Goal: Information Seeking & Learning: Learn about a topic

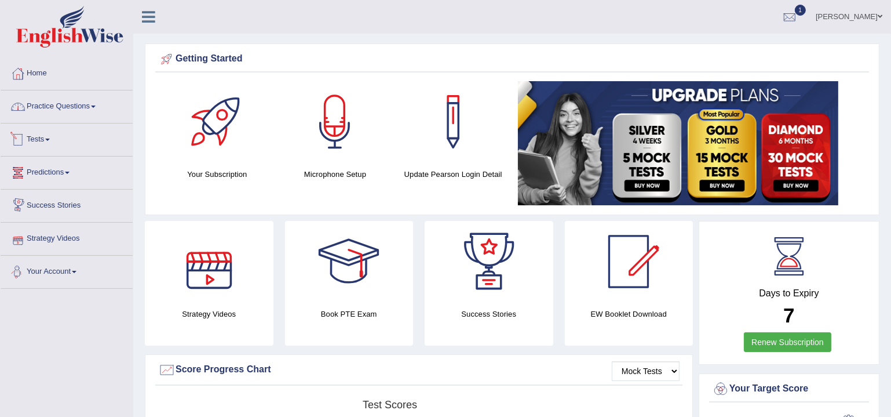
click at [54, 108] on link "Practice Questions" at bounding box center [67, 104] width 132 height 29
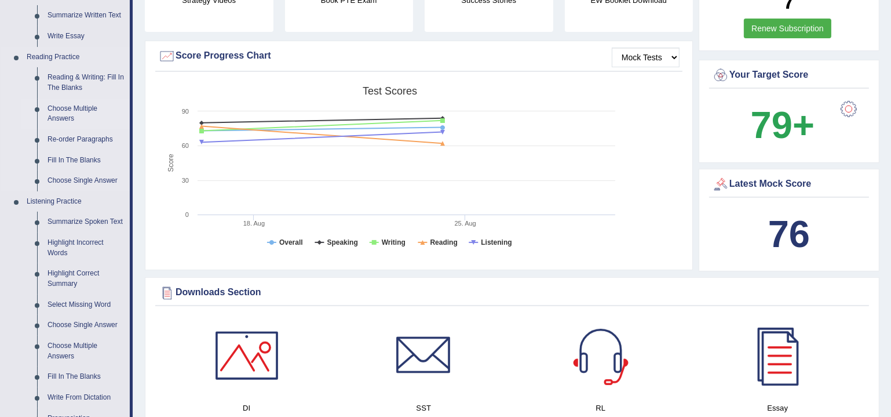
scroll to position [316, 0]
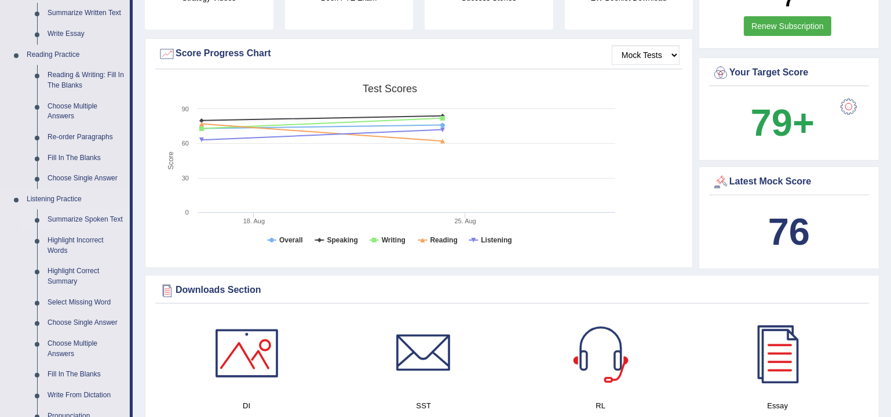
click at [78, 216] on link "Summarize Spoken Text" at bounding box center [86, 219] width 88 height 21
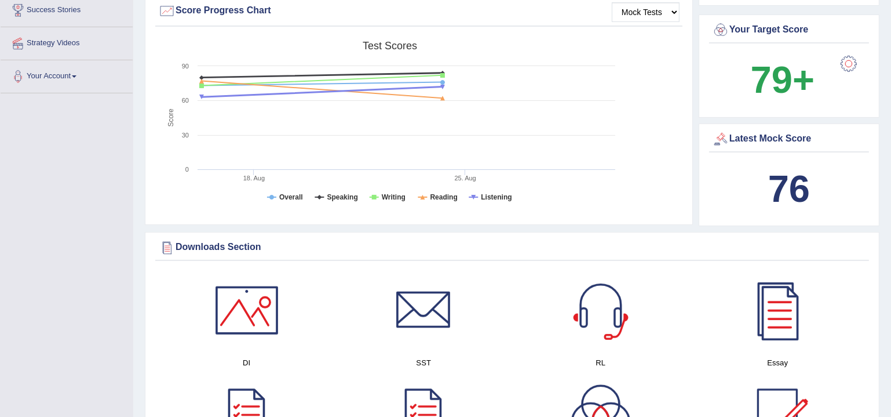
scroll to position [441, 0]
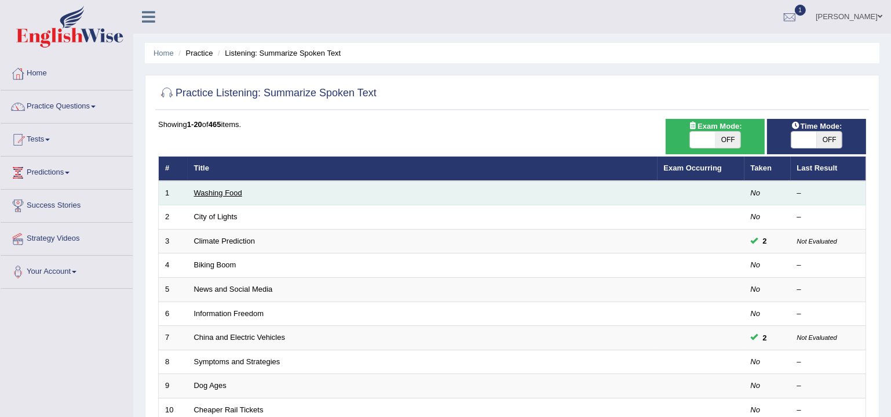
click at [222, 191] on link "Washing Food" at bounding box center [218, 192] width 48 height 9
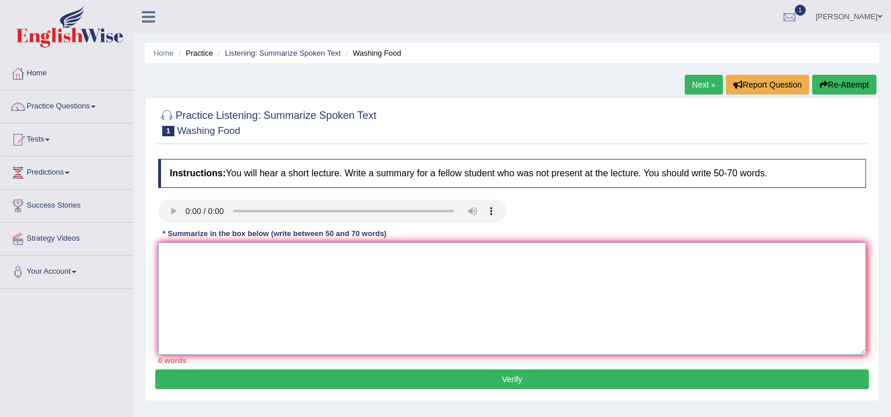
click at [236, 260] on textarea at bounding box center [512, 298] width 708 height 112
click at [303, 253] on textarea "The speaker provided a compreheniisve overview of food safety, highlighting sev…" at bounding box center [512, 298] width 708 height 112
click at [491, 255] on textarea "The speaker provided a comprehensive overview of food safety, highlighting seve…" at bounding box center [512, 298] width 708 height 112
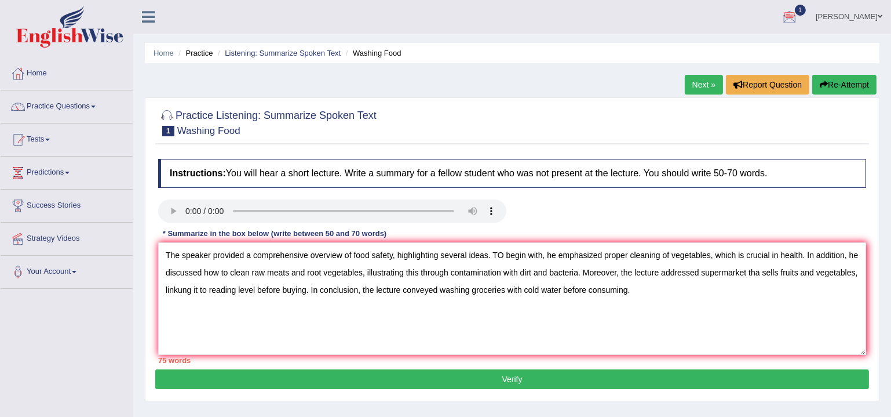
click at [789, 14] on div at bounding box center [789, 17] width 17 height 17
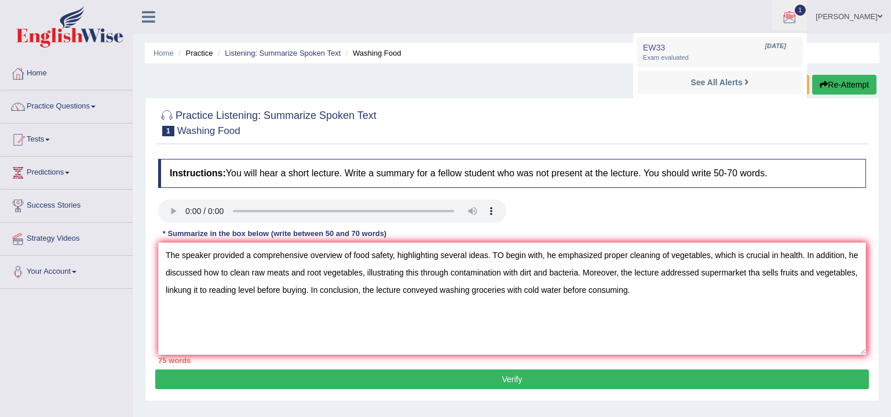
click at [789, 14] on div at bounding box center [789, 17] width 17 height 17
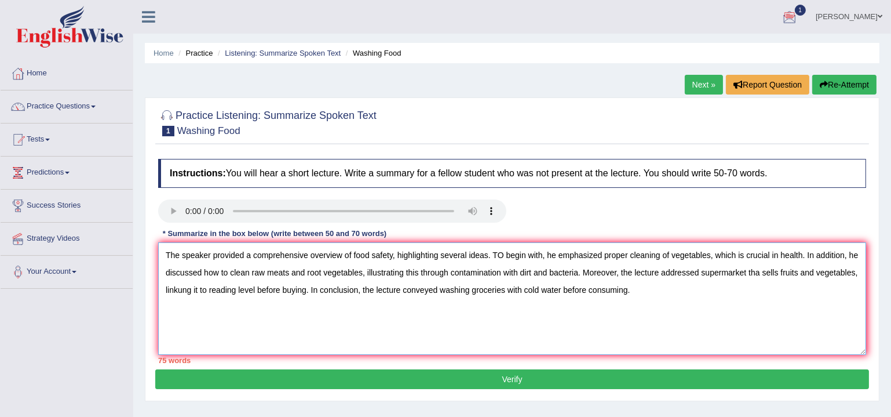
click at [543, 256] on textarea "The speaker provided a comprehensive overview of food safety, highlighting seve…" at bounding box center [512, 298] width 708 height 112
click at [774, 254] on textarea "The speaker provided a comprehensive overview of food safety, highlighting seve…" at bounding box center [512, 298] width 708 height 112
click at [249, 272] on textarea "The speaker provided a comprehensive overview of food safety, highlighting seve…" at bounding box center [512, 298] width 708 height 112
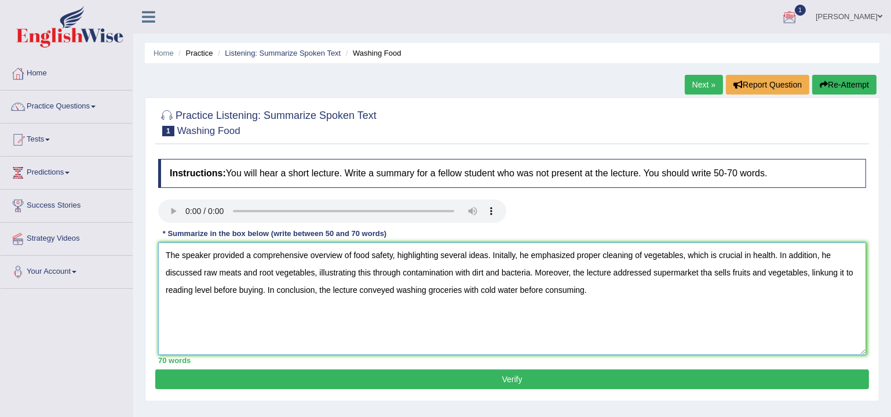
drag, startPoint x: 727, startPoint y: 271, endPoint x: 704, endPoint y: 272, distance: 23.2
click at [704, 272] on textarea "The speaker provided a comprehensive overview of food safety, highlighting seve…" at bounding box center [512, 298] width 708 height 112
click at [819, 272] on textarea "The speaker provided a comprehensive overview of food safety, highlighting seve…" at bounding box center [512, 298] width 708 height 112
drag, startPoint x: 616, startPoint y: 289, endPoint x: 0, endPoint y: 249, distance: 617.5
click at [0, 249] on div "Toggle navigation Home Practice Questions Speaking Practice Read Aloud Repeat S…" at bounding box center [445, 301] width 891 height 603
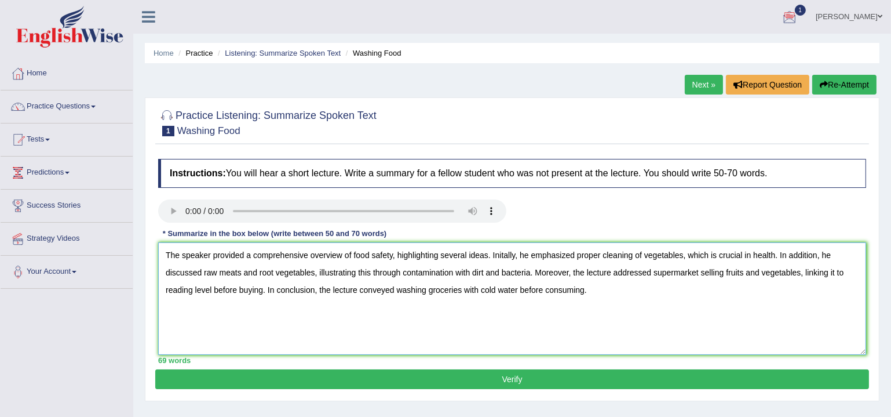
click at [409, 334] on textarea "The speaker provided a comprehensive overview of food safety, highlighting seve…" at bounding box center [512, 298] width 708 height 112
type textarea "The speaker provided a comprehensive overview of food safety, highlighting seve…"
click at [500, 377] on button "Verify" at bounding box center [512, 379] width 714 height 20
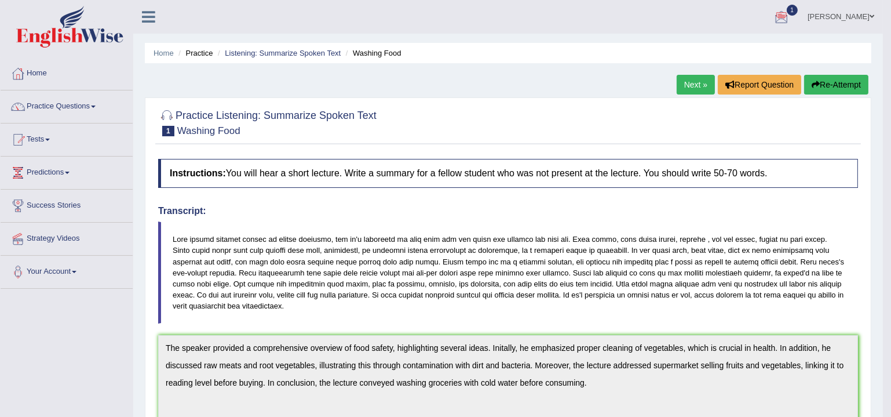
click at [704, 86] on link "Next »" at bounding box center [696, 85] width 38 height 20
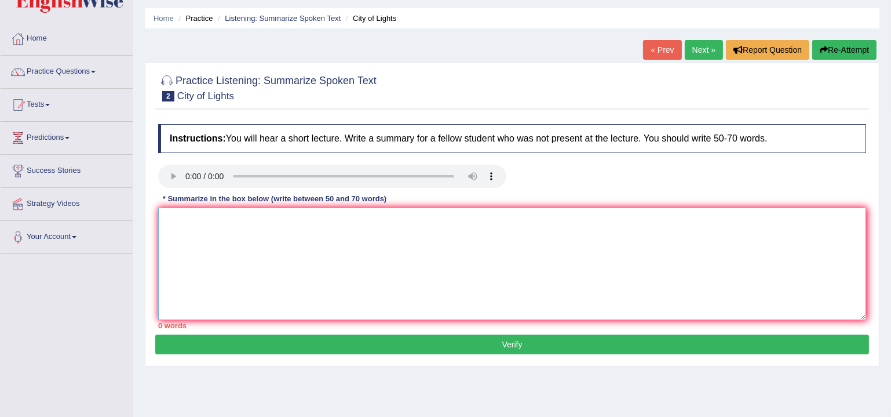
drag, startPoint x: 208, startPoint y: 230, endPoint x: 327, endPoint y: 232, distance: 119.4
click at [208, 230] on textarea at bounding box center [512, 264] width 708 height 112
click at [236, 220] on textarea "The lecture provide comprehensove overview of" at bounding box center [512, 264] width 708 height 112
click at [283, 220] on textarea "The lecture provide comprehensove overview of" at bounding box center [512, 264] width 708 height 112
click at [361, 223] on textarea "The lecture provide comprehensive overview of" at bounding box center [512, 264] width 708 height 112
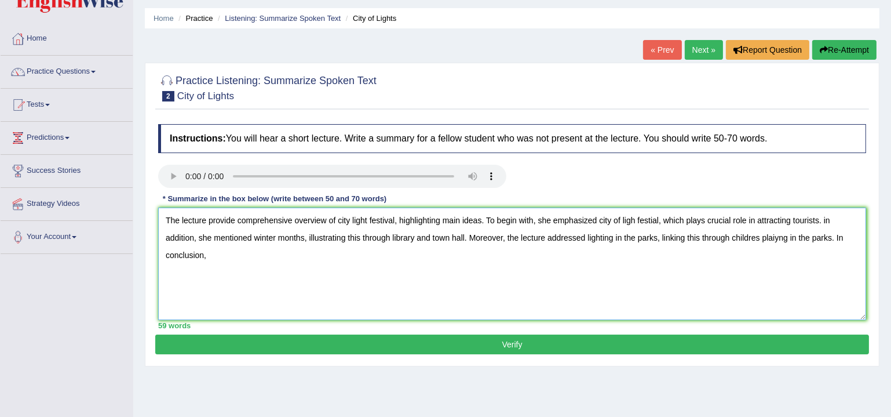
type textarea "The lecture provide comprehensive overview of city light festival, highlighting…"
click at [736, 344] on button "Verify" at bounding box center [512, 344] width 714 height 20
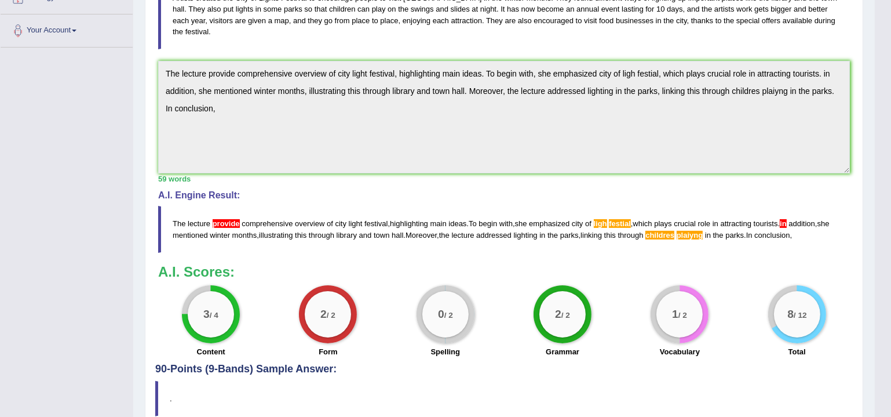
scroll to position [246, 0]
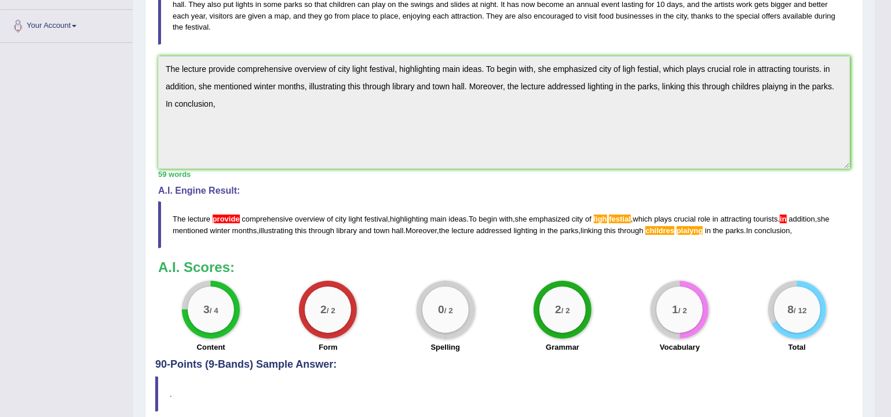
click at [790, 228] on span "conclusion" at bounding box center [772, 230] width 35 height 9
click at [155, 64] on div "Instructions: You will hear a short lecture. Write a summary for a fellow stude…" at bounding box center [504, 133] width 698 height 452
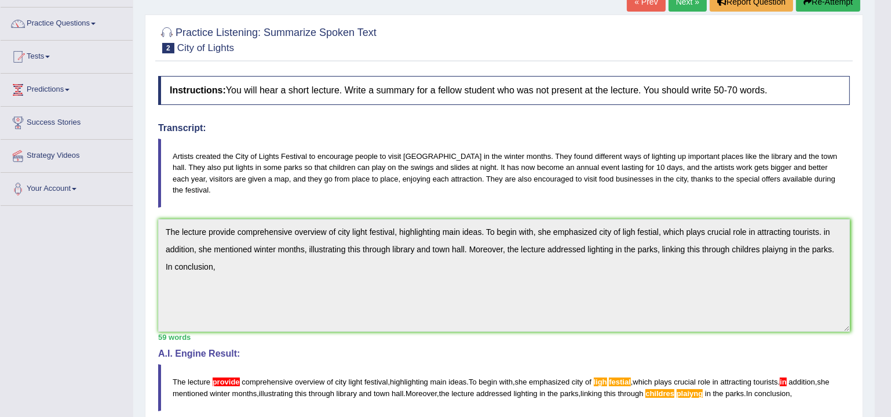
scroll to position [48, 0]
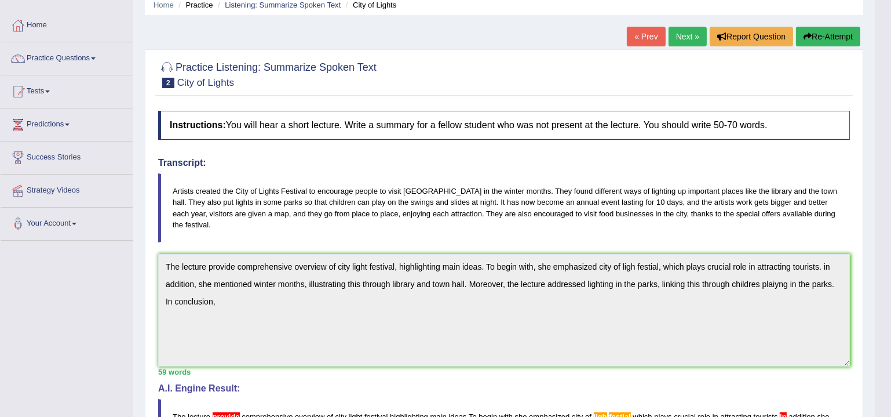
click at [832, 34] on button "Re-Attempt" at bounding box center [828, 37] width 64 height 20
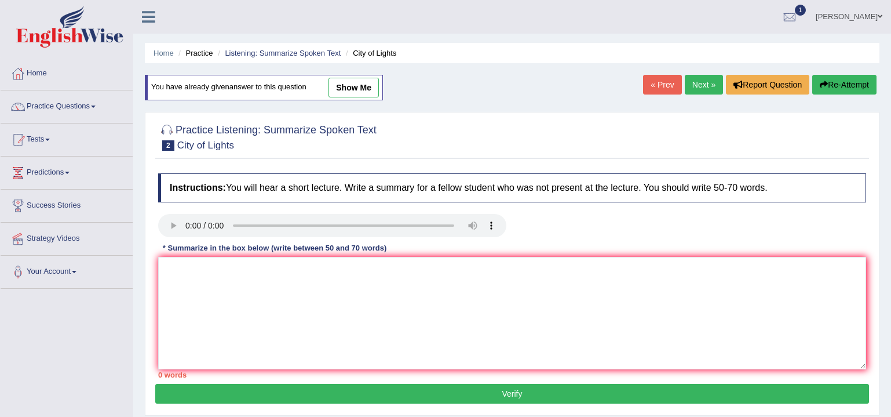
scroll to position [48, 0]
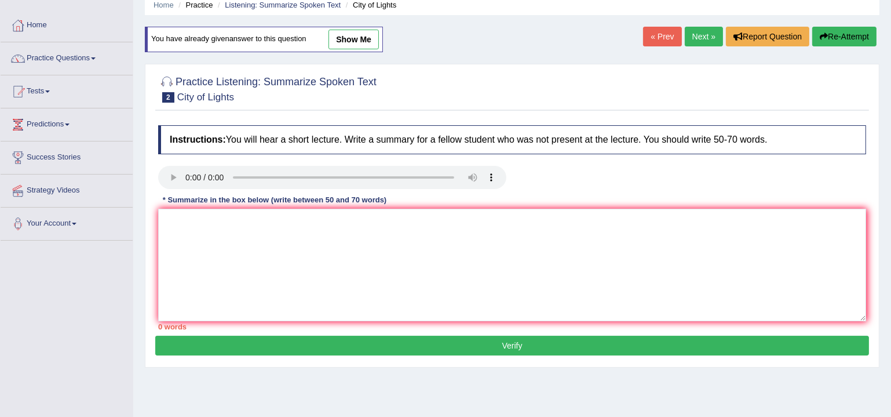
click at [282, 254] on textarea at bounding box center [512, 265] width 708 height 112
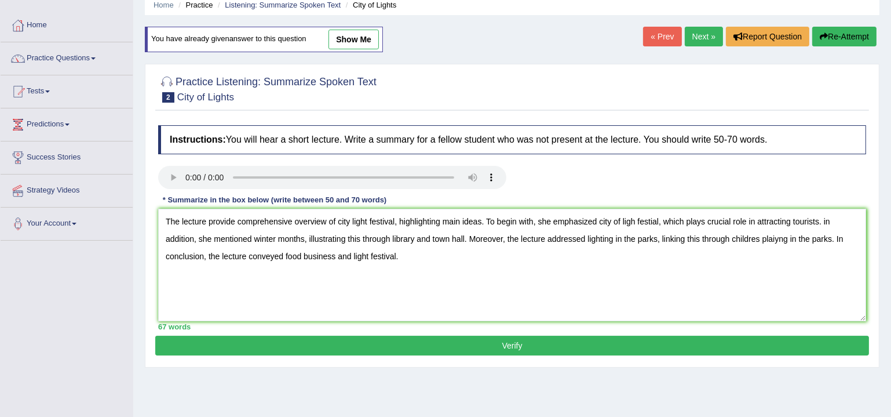
click at [336, 219] on textarea "The lecture provide comprehensive overview of city light festival, highlighting…" at bounding box center [512, 265] width 708 height 112
click at [475, 248] on textarea "The lecture provide comprehensive overview of artists and city light festival, …" at bounding box center [512, 265] width 708 height 112
drag, startPoint x: 672, startPoint y: 219, endPoint x: 671, endPoint y: 238, distance: 19.2
click at [673, 220] on textarea "The lecture provide comprehensive overview of artists and city light festival, …" at bounding box center [512, 265] width 708 height 112
click at [698, 221] on textarea "The lecture provide comprehensive overview of artists and city light festival, …" at bounding box center [512, 265] width 708 height 112
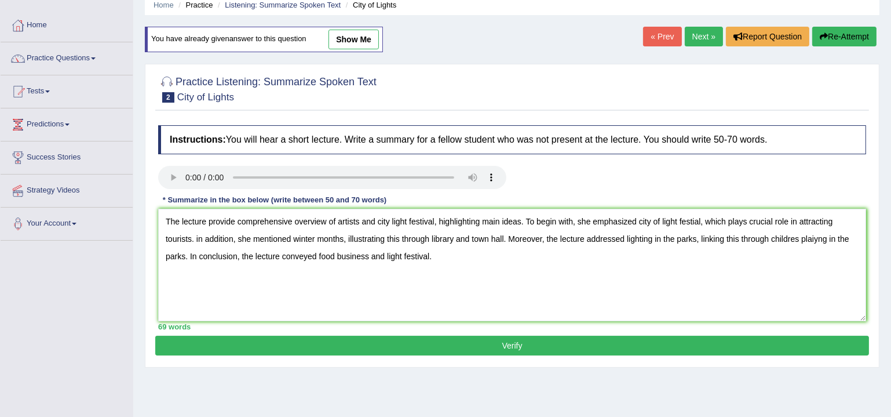
click at [794, 236] on textarea "The lecture provide comprehensive overview of artists and city light festival, …" at bounding box center [512, 265] width 708 height 112
click at [181, 253] on textarea "The lecture provide comprehensive overview of artists and city light festival, …" at bounding box center [512, 265] width 708 height 112
click at [816, 235] on textarea "The lecture provide comprehensive overview of artists and city light festival, …" at bounding box center [512, 265] width 708 height 112
click at [793, 257] on textarea "The lecture provide comprehensive overview of artists and city light festival, …" at bounding box center [512, 265] width 708 height 112
click at [533, 275] on textarea "The lecture provide comprehensive overview of artists and city light festival, …" at bounding box center [512, 265] width 708 height 112
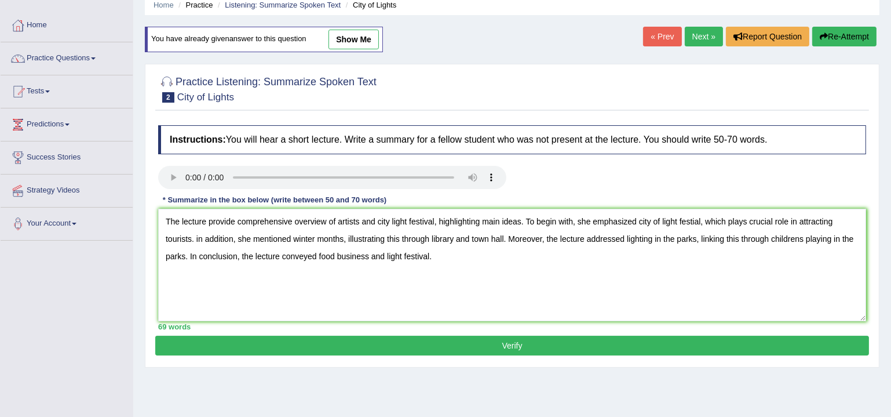
click at [198, 237] on textarea "The lecture provide comprehensive overview of artists and city light festival, …" at bounding box center [512, 265] width 708 height 112
click at [510, 236] on textarea "The lecture provide comprehensive overview of artists and city light festival, …" at bounding box center [512, 265] width 708 height 112
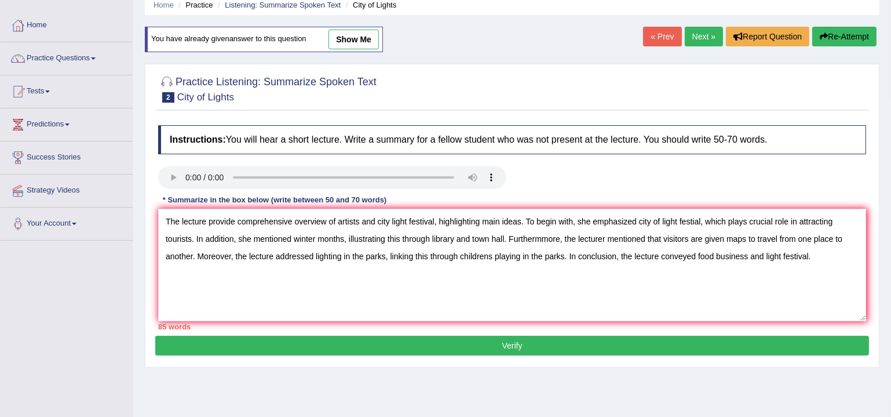
click at [571, 219] on textarea "The lecture provide comprehensive overview of artists and city light festival, …" at bounding box center [512, 265] width 708 height 112
click at [636, 219] on textarea "The lecture provide comprehensive overview of artists and city light festival, …" at bounding box center [512, 265] width 708 height 112
click at [856, 220] on textarea "The lecture provide comprehensive overview of artists and city light festival, …" at bounding box center [512, 265] width 708 height 112
click at [635, 236] on textarea "The lecture provide comprehensive overview of artists and city light festival, …" at bounding box center [512, 265] width 708 height 112
click at [532, 254] on textarea "The lecture provide comprehensive overview of artists and city light festival, …" at bounding box center [512, 265] width 708 height 112
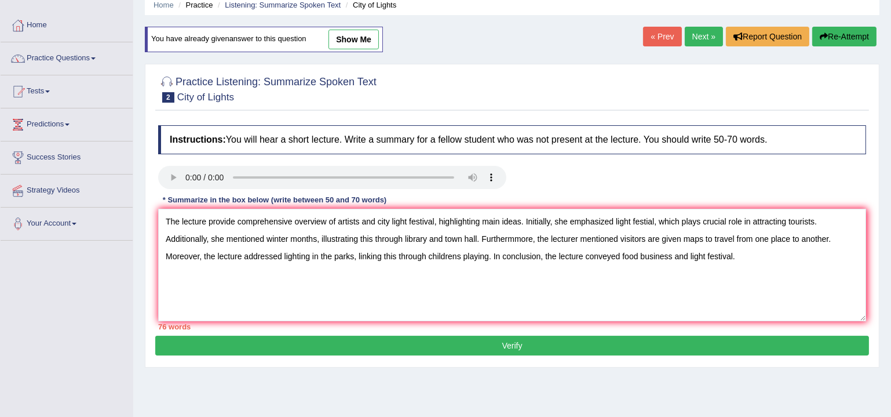
click at [748, 254] on textarea "The lecture provide comprehensive overview of artists and city light festival, …" at bounding box center [512, 265] width 708 height 112
click at [834, 238] on textarea "The lecture provide comprehensive overview of artists and city light festival, …" at bounding box center [512, 265] width 708 height 112
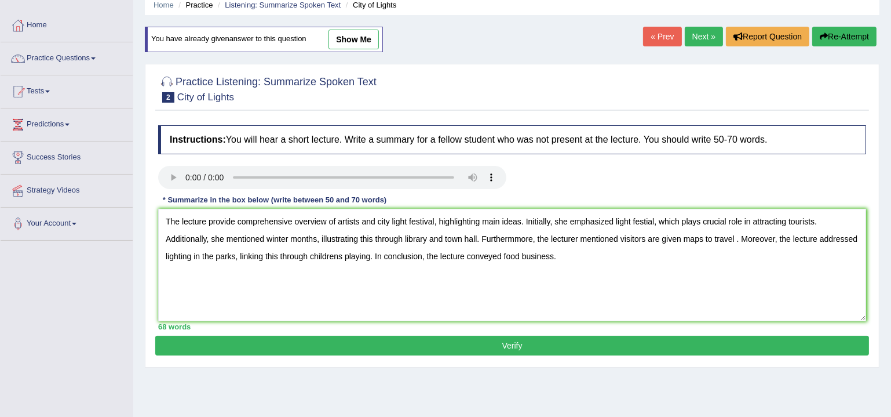
click at [736, 238] on textarea "The lecture provide comprehensive overview of artists and city light festival, …" at bounding box center [512, 265] width 708 height 112
click at [550, 253] on textarea "The lecture provide comprehensive overview of artists and city light festival, …" at bounding box center [512, 265] width 708 height 112
click at [657, 257] on textarea "The lecture provide comprehensive overview of artists and city light festival, …" at bounding box center [512, 265] width 708 height 112
drag, startPoint x: 640, startPoint y: 267, endPoint x: 156, endPoint y: 220, distance: 486.2
click at [156, 220] on div "Instructions: You will hear a short lecture. Write a summary for a fellow stude…" at bounding box center [512, 227] width 714 height 216
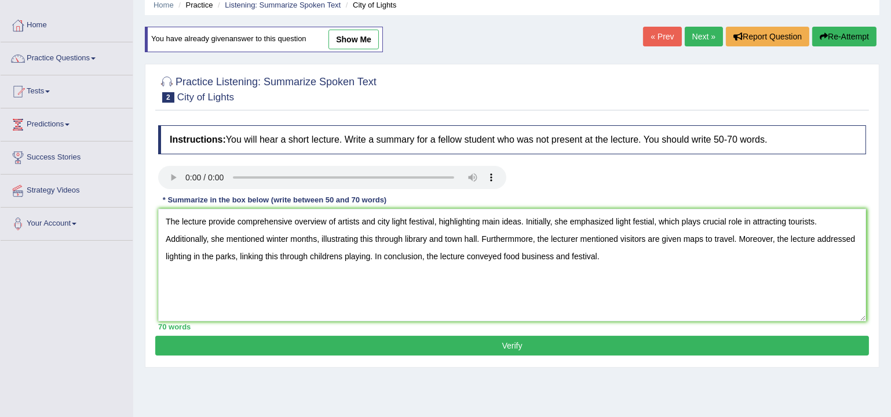
click at [599, 265] on textarea "The lecture provide comprehensive overview of artists and city light festival, …" at bounding box center [512, 265] width 708 height 112
click at [515, 237] on textarea "The lecture provide comprehensive overview of artists and city light festival, …" at bounding box center [512, 265] width 708 height 112
click at [631, 257] on textarea "The lecture provide comprehensive overview of artists and city light festival, …" at bounding box center [512, 265] width 708 height 112
type textarea "The lecture provide comprehensive overview of artists and city light festival, …"
click at [533, 341] on button "Verify" at bounding box center [512, 346] width 714 height 20
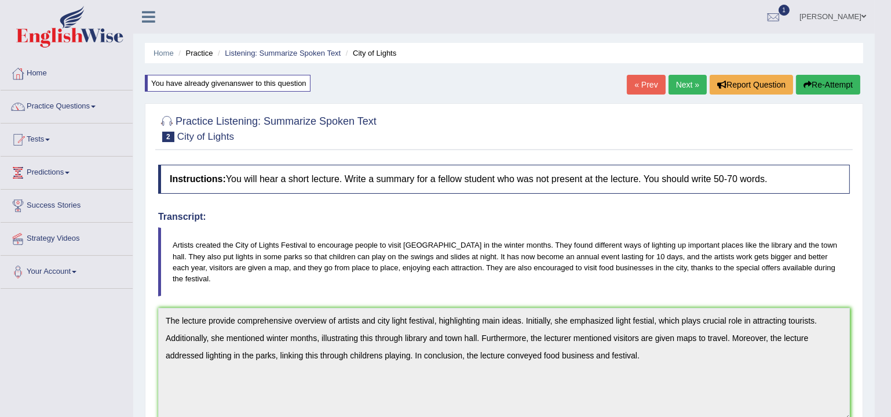
click at [813, 79] on button "Re-Attempt" at bounding box center [828, 85] width 64 height 20
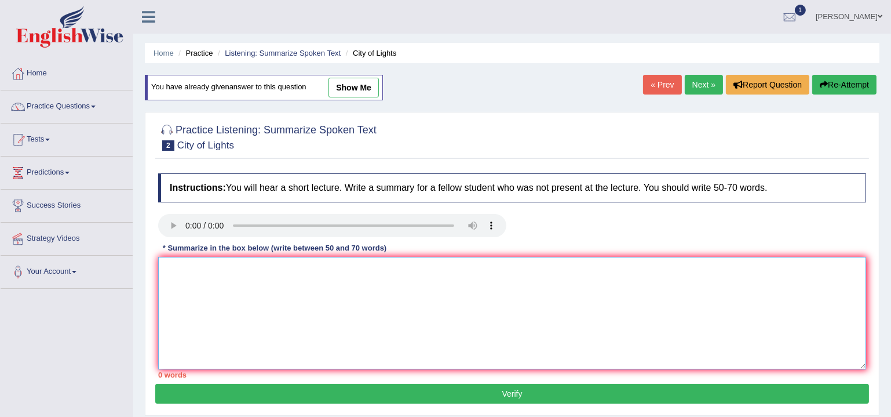
click at [339, 315] on textarea at bounding box center [512, 313] width 708 height 112
paste textarea "The lecture provide comprehensive overview of artists and city light festival, …"
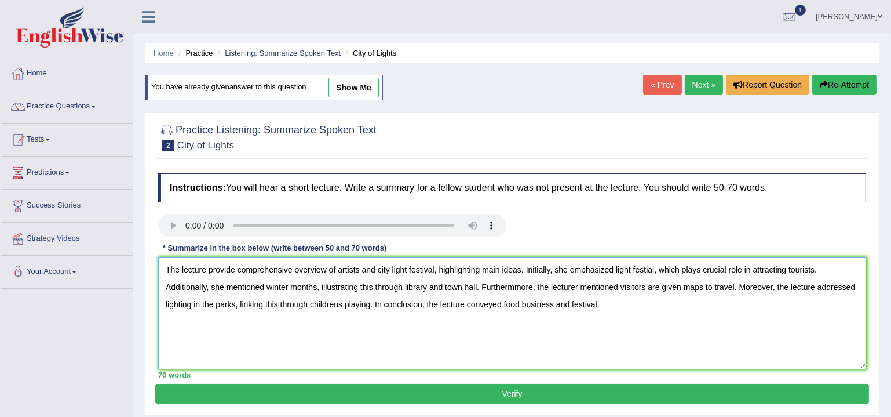
drag, startPoint x: 234, startPoint y: 271, endPoint x: 182, endPoint y: 264, distance: 52.0
click at [182, 264] on textarea "The lecture provide comprehensive overview of artists and city light festival, …" at bounding box center [512, 313] width 708 height 112
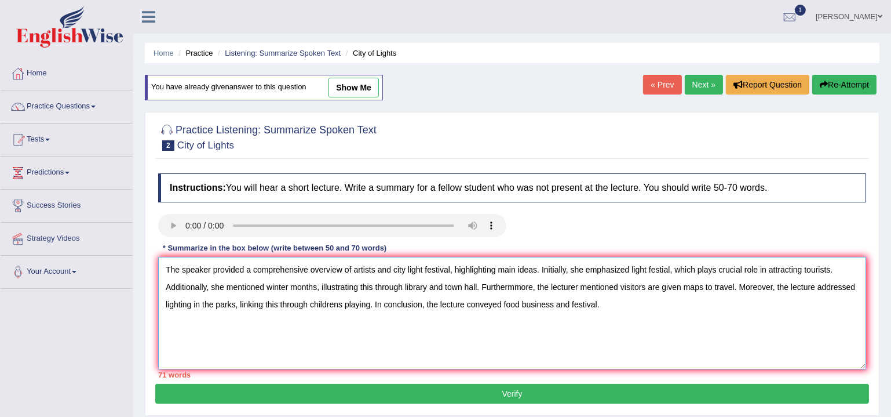
click at [390, 270] on textarea "The speaker provided a comprehensive overview of artists and city light festiva…" at bounding box center [512, 313] width 708 height 112
drag, startPoint x: 576, startPoint y: 286, endPoint x: 539, endPoint y: 283, distance: 37.2
click at [539, 283] on textarea "The speaker provided a comprehensive overview of artists and city light festiva…" at bounding box center [512, 313] width 708 height 112
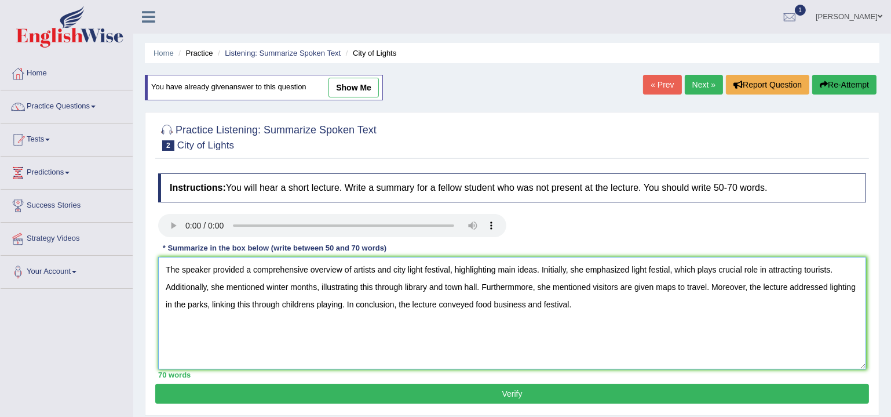
click at [610, 304] on textarea "The speaker provided a comprehensive overview of artists and city light festiva…" at bounding box center [512, 313] width 708 height 112
click at [665, 268] on textarea "The speaker provided a comprehensive overview of artists and city light festiva…" at bounding box center [512, 313] width 708 height 112
click at [680, 308] on textarea "The speaker provided a comprehensive overview of artists and city light festiva…" at bounding box center [512, 313] width 708 height 112
drag, startPoint x: 483, startPoint y: 315, endPoint x: 110, endPoint y: 273, distance: 375.6
click at [109, 273] on div "Toggle navigation Home Practice Questions Speaking Practice Read Aloud Repeat S…" at bounding box center [445, 301] width 891 height 603
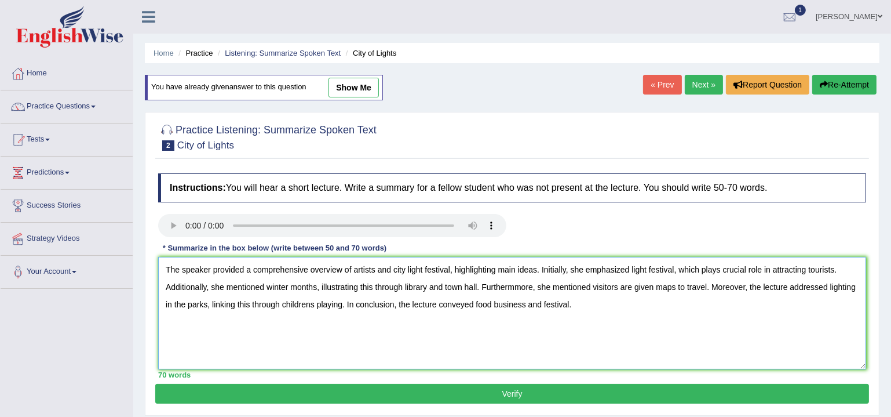
click at [532, 290] on textarea "The speaker provided a comprehensive overview of artists and city light festiva…" at bounding box center [512, 313] width 708 height 112
click at [610, 293] on textarea "The speaker provided a comprehensive overview of artists and city light festiva…" at bounding box center [512, 313] width 708 height 112
click at [609, 294] on textarea "The speaker provided a comprehensive overview of artists and city light festiva…" at bounding box center [512, 313] width 708 height 112
click at [608, 294] on textarea "The speaker provided a comprehensive overview of artists and city light festiva…" at bounding box center [512, 313] width 708 height 112
drag, startPoint x: 312, startPoint y: 302, endPoint x: 324, endPoint y: 301, distance: 12.2
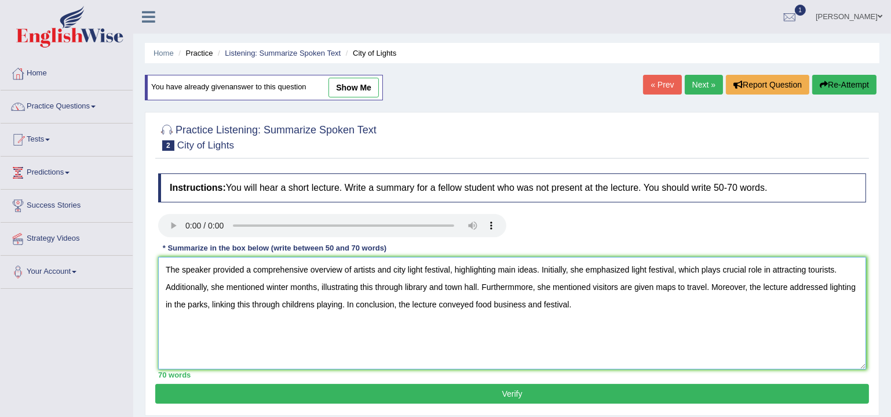
click at [311, 302] on textarea "The speaker provided a comprehensive overview of artists and city light festiva…" at bounding box center [512, 313] width 708 height 112
click at [308, 303] on textarea "The speaker provided a comprehensive overview of artists and city light festiva…" at bounding box center [512, 313] width 708 height 112
click at [420, 313] on textarea "The speaker provided a comprehensive overview of artists and city light festiva…" at bounding box center [512, 313] width 708 height 112
drag, startPoint x: 591, startPoint y: 298, endPoint x: 83, endPoint y: 267, distance: 508.2
click at [80, 261] on div "Toggle navigation Home Practice Questions Speaking Practice Read Aloud Repeat S…" at bounding box center [445, 301] width 891 height 603
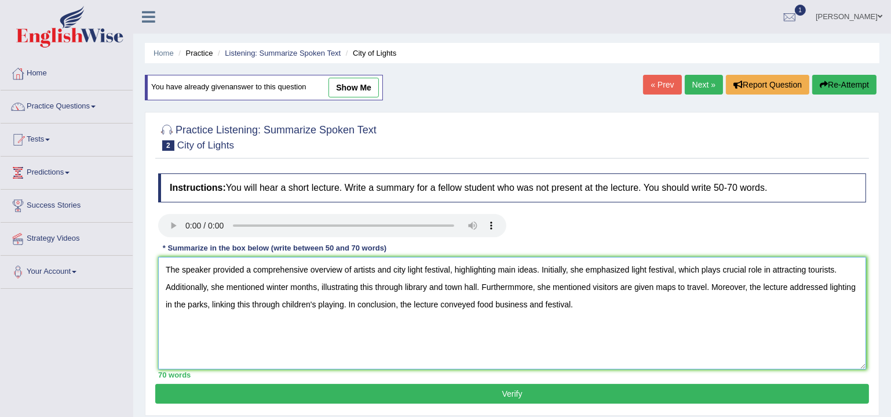
click at [441, 281] on textarea "The speaker provided a comprehensive overview of artists and city light festiva…" at bounding box center [512, 313] width 708 height 112
type textarea "The speaker provided a comprehensive overview of artists and city light festiva…"
click at [501, 392] on button "Verify" at bounding box center [512, 394] width 714 height 20
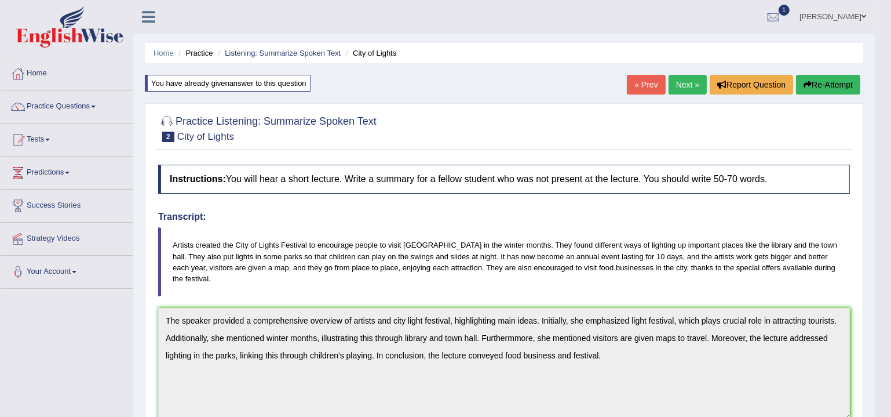
click at [827, 76] on button "Re-Attempt" at bounding box center [828, 85] width 64 height 20
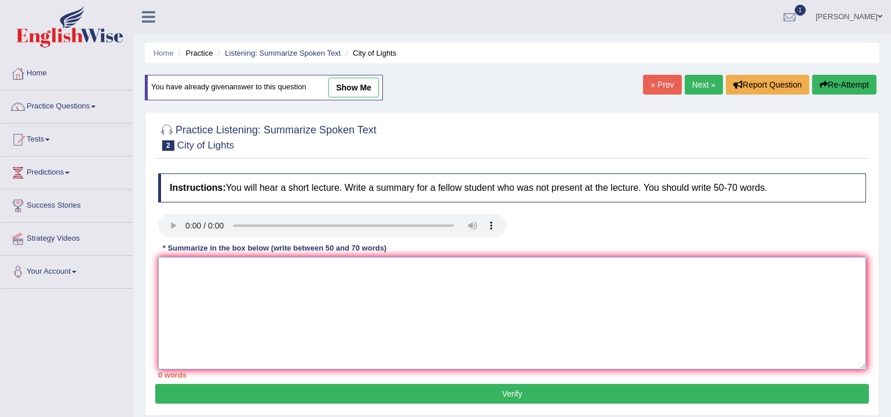
click at [362, 304] on textarea at bounding box center [512, 313] width 708 height 112
paste textarea "The speaker provided a comprehensive overview of artists and city light festiva…"
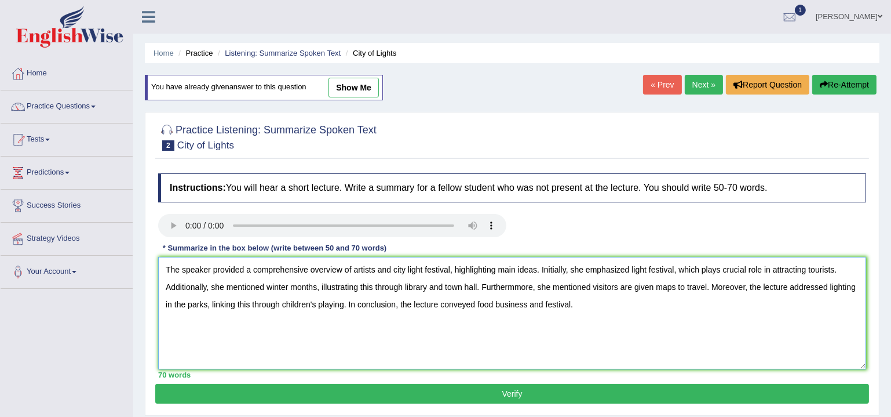
click at [512, 285] on textarea "The speaker provided a comprehensive overview of artists and city light festiva…" at bounding box center [512, 313] width 708 height 112
click at [622, 310] on textarea "The speaker provided a comprehensive overview of artists and city light festiva…" at bounding box center [512, 313] width 708 height 112
type textarea "The speaker provided a comprehensive overview of artists and city light festiva…"
click at [527, 391] on button "Verify" at bounding box center [512, 394] width 714 height 20
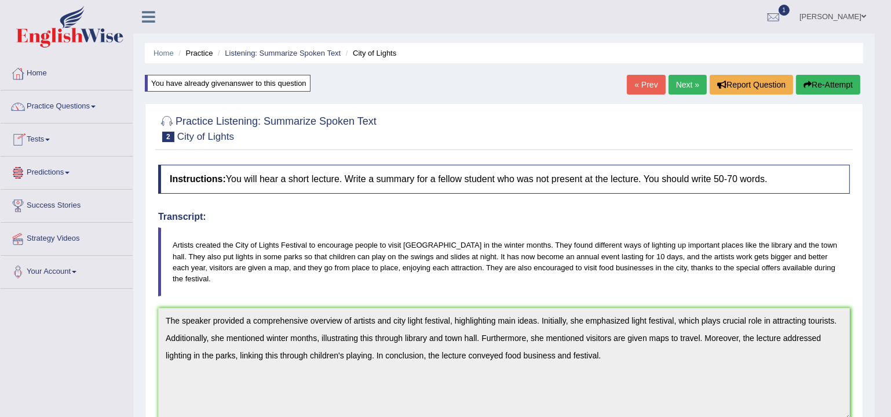
click at [66, 111] on link "Practice Questions" at bounding box center [67, 104] width 132 height 29
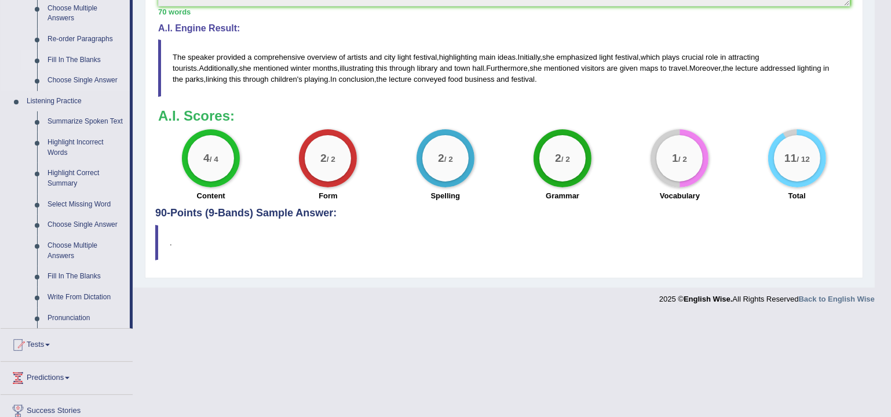
scroll to position [421, 0]
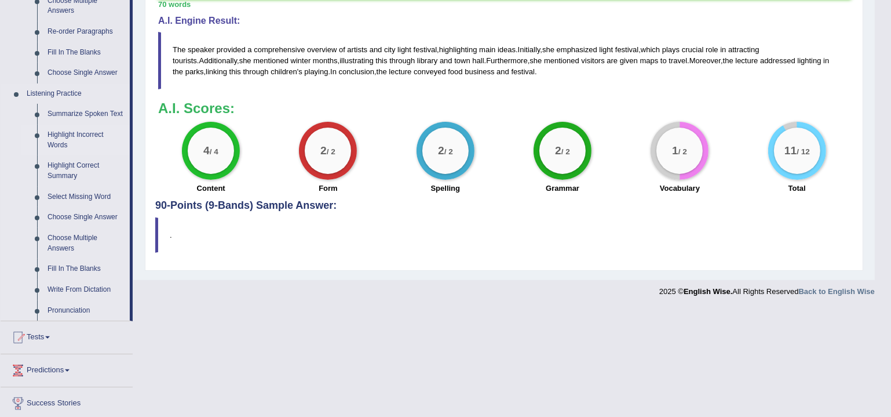
click at [73, 130] on link "Highlight Incorrect Words" at bounding box center [86, 140] width 88 height 31
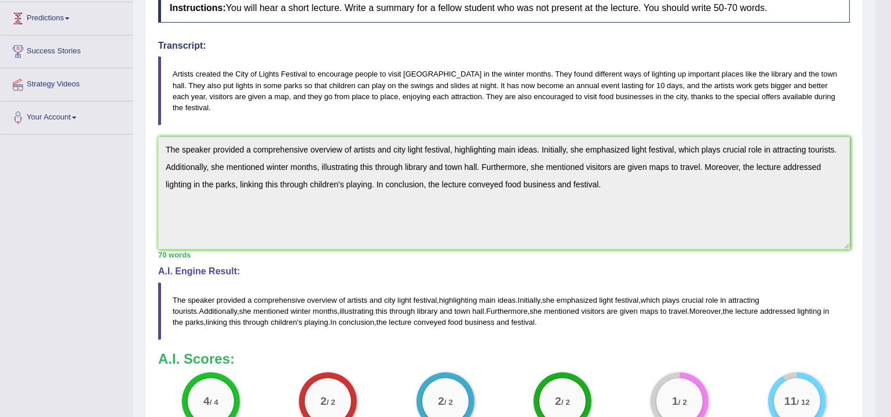
scroll to position [271, 0]
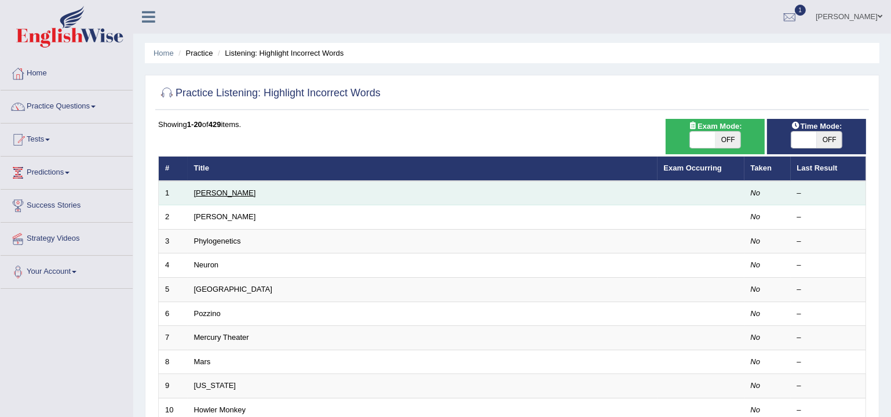
click at [209, 195] on link "[PERSON_NAME]" at bounding box center [225, 192] width 62 height 9
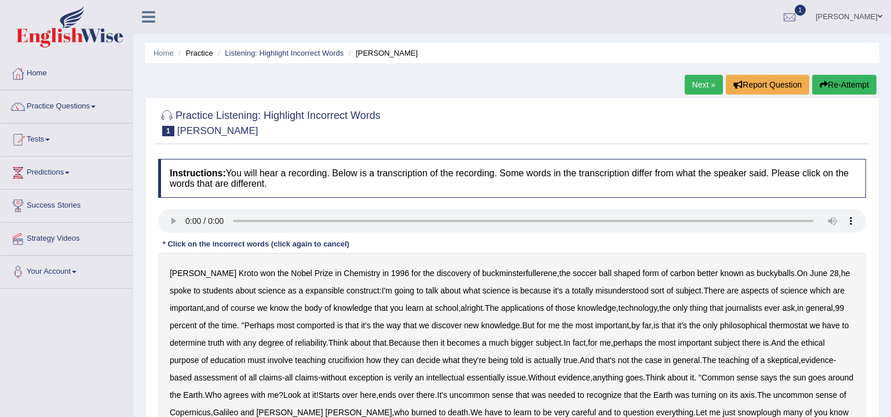
click at [144, 21] on icon at bounding box center [148, 16] width 13 height 15
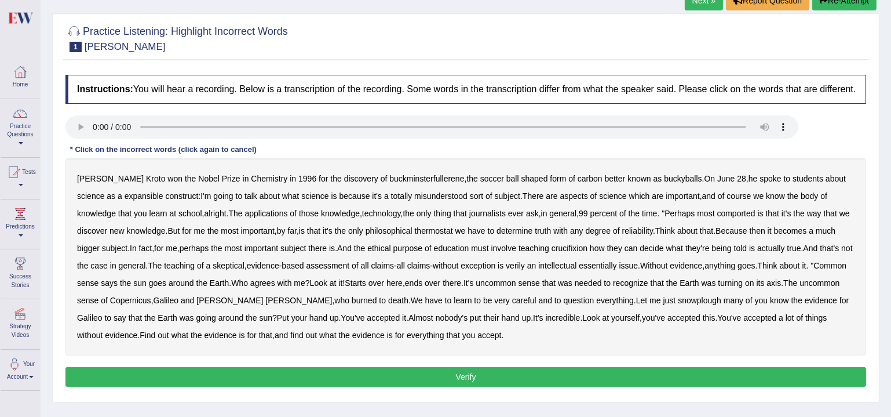
scroll to position [105, 0]
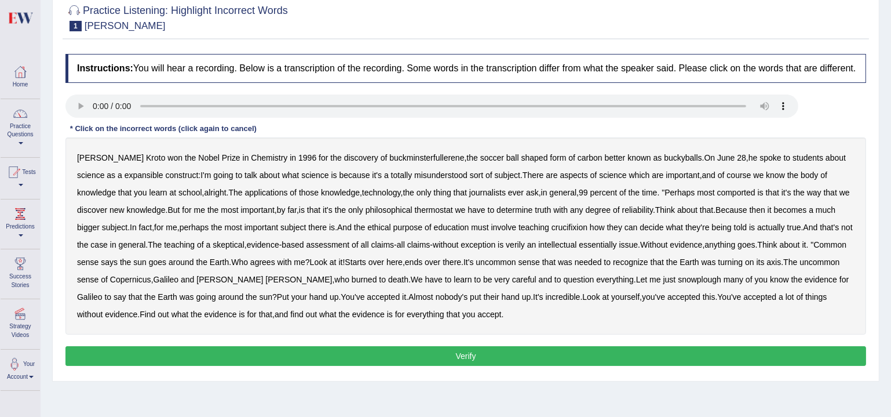
click at [125, 180] on b "expansible" at bounding box center [144, 174] width 39 height 9
click at [166, 180] on b "construct" at bounding box center [182, 174] width 33 height 9
click at [718, 197] on b "comported" at bounding box center [737, 192] width 38 height 9
click at [415, 214] on b "thermostat" at bounding box center [434, 209] width 38 height 9
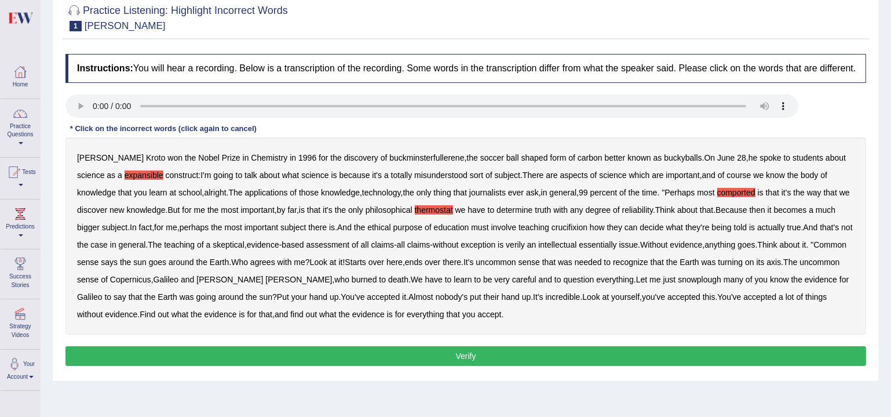
click at [720, 214] on b "Because" at bounding box center [731, 209] width 31 height 9
click at [552, 232] on b "crucifixion" at bounding box center [570, 227] width 36 height 9
click at [506, 249] on b "verily" at bounding box center [515, 244] width 19 height 9
click at [584, 249] on b "essentially" at bounding box center [598, 244] width 38 height 9
click at [678, 284] on b "snowplough" at bounding box center [699, 279] width 43 height 9
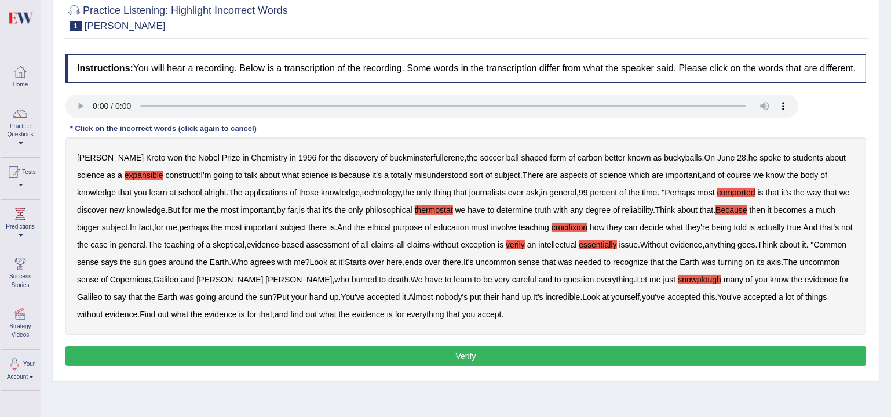
click at [716, 214] on b "Because" at bounding box center [731, 209] width 31 height 9
click at [536, 327] on div "Harold Kroto won the Nobel Prize in Chemistry in 1996 for the discovery of buck…" at bounding box center [465, 235] width 801 height 197
click at [515, 366] on button "Verify" at bounding box center [465, 356] width 801 height 20
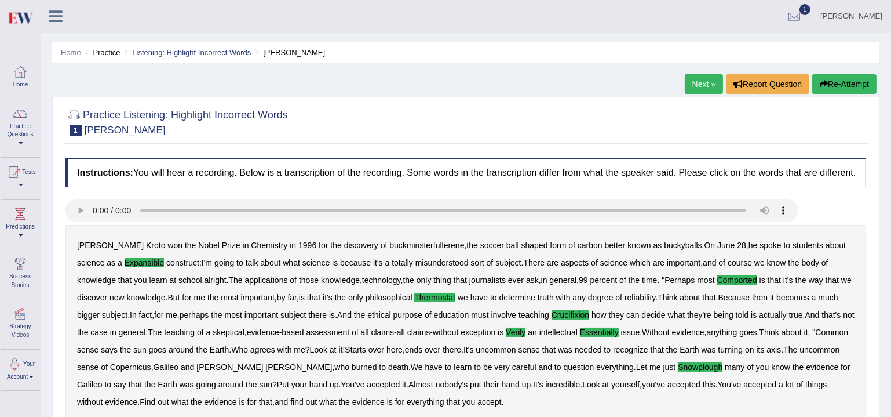
scroll to position [0, 0]
click at [786, 12] on div at bounding box center [794, 17] width 17 height 17
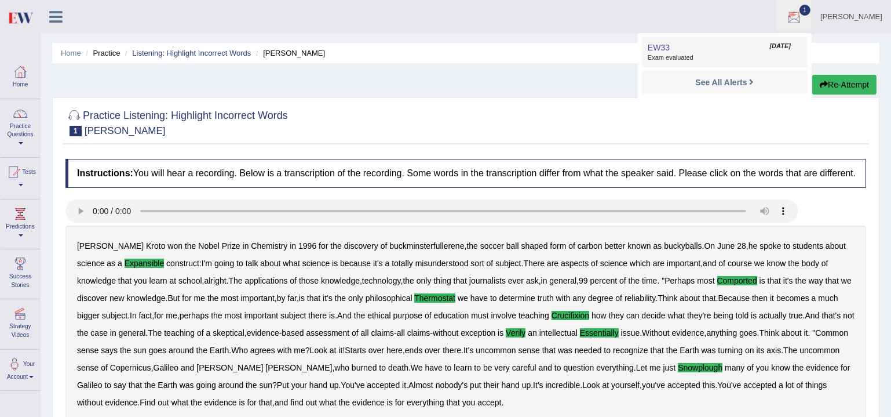
click at [721, 53] on span "Exam evaluated" at bounding box center [725, 57] width 154 height 9
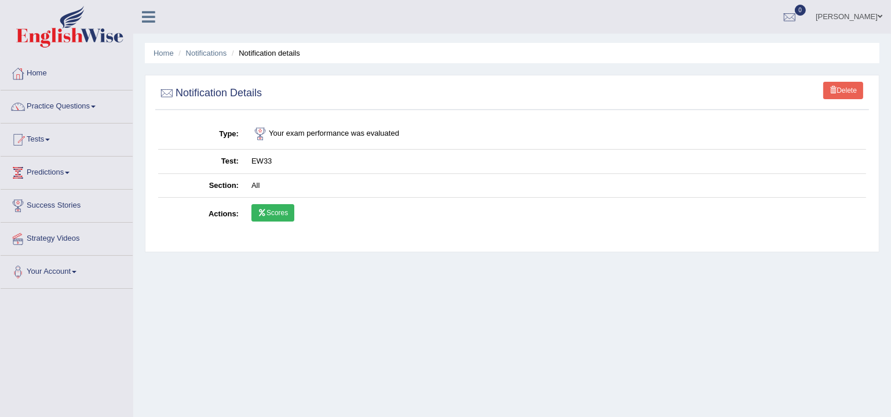
click at [277, 217] on link "Scores" at bounding box center [273, 212] width 43 height 17
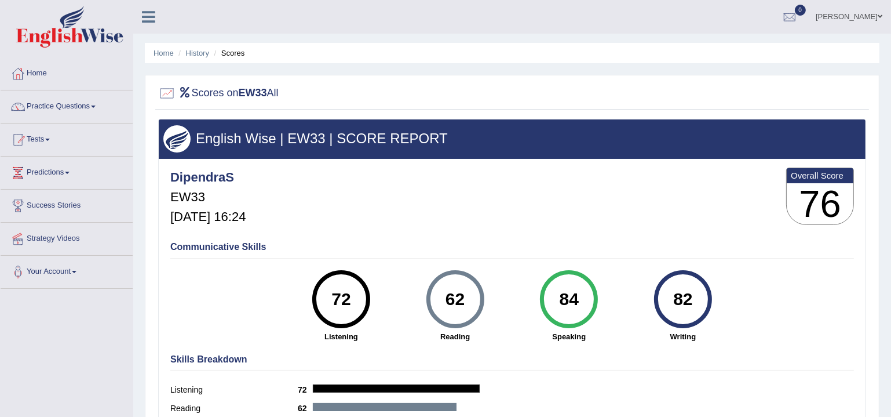
click at [45, 75] on link "Home" at bounding box center [67, 71] width 132 height 29
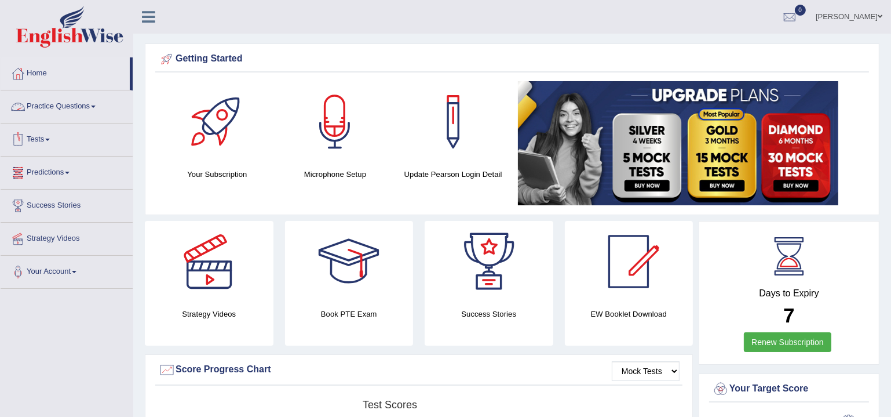
click at [52, 105] on link "Practice Questions" at bounding box center [67, 104] width 132 height 29
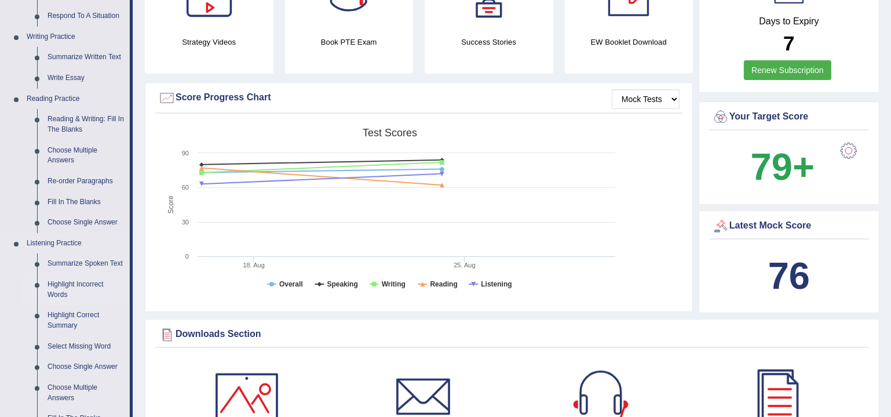
scroll to position [281, 0]
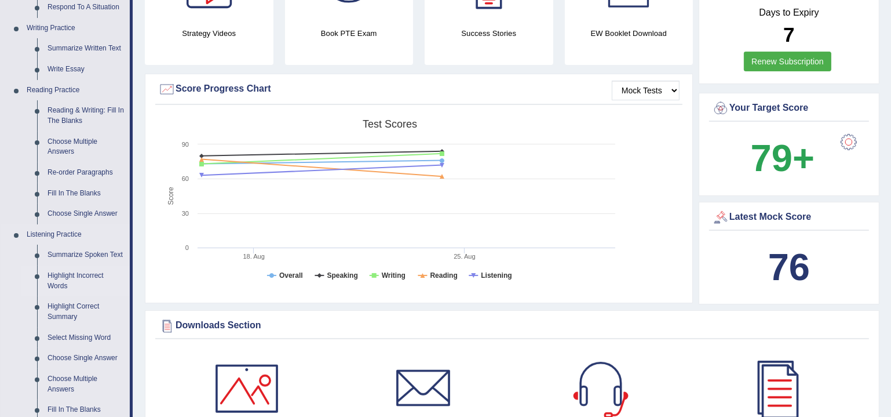
click at [65, 275] on link "Highlight Incorrect Words" at bounding box center [86, 280] width 88 height 31
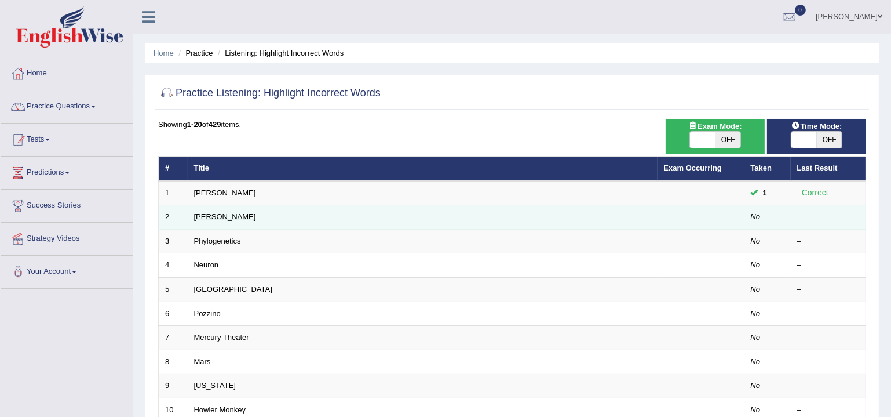
click at [207, 214] on link "[PERSON_NAME]" at bounding box center [225, 216] width 62 height 9
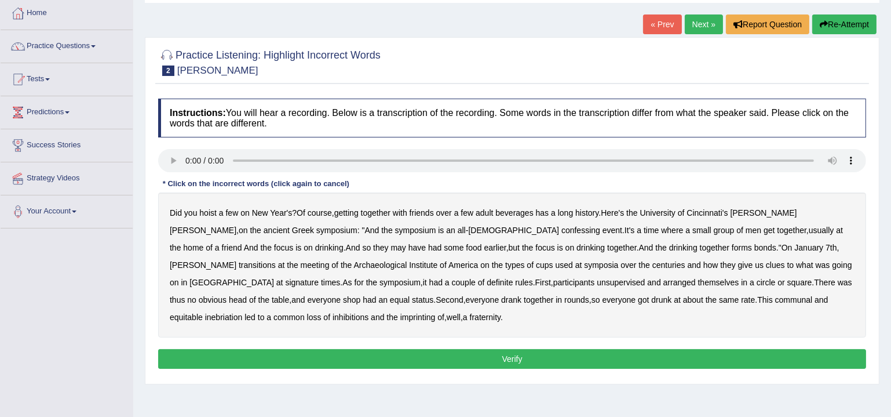
scroll to position [70, 0]
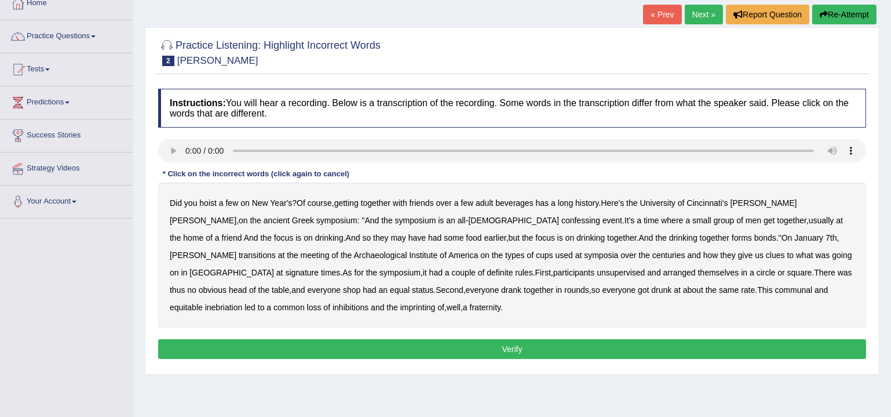
click at [562, 217] on b "confessing" at bounding box center [581, 220] width 39 height 9
click at [276, 250] on b "transitions" at bounding box center [257, 254] width 37 height 9
click at [319, 268] on b "signature" at bounding box center [302, 272] width 34 height 9
click at [597, 272] on b "unsupervised" at bounding box center [621, 272] width 48 height 9
click at [361, 285] on b "shop" at bounding box center [351, 289] width 17 height 9
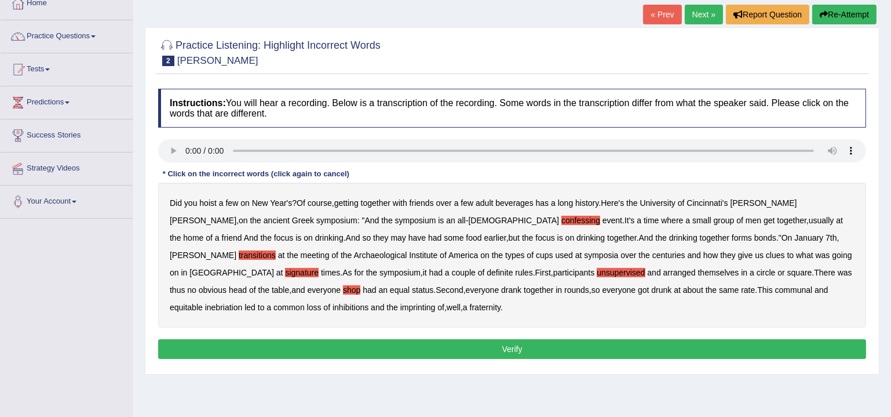
click at [436, 303] on b "imprinting" at bounding box center [418, 307] width 35 height 9
click at [549, 347] on button "Verify" at bounding box center [512, 349] width 708 height 20
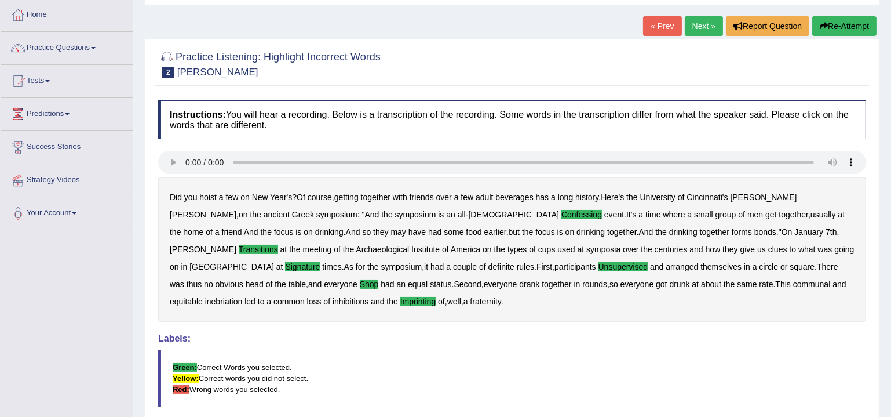
scroll to position [0, 0]
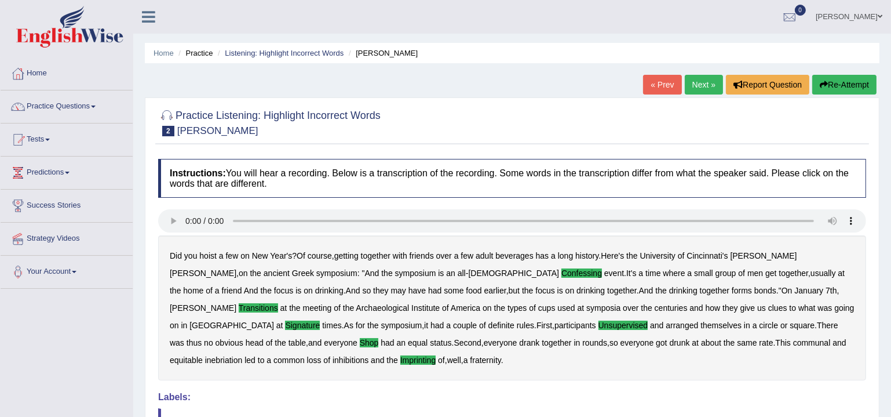
click at [698, 88] on link "Next »" at bounding box center [704, 85] width 38 height 20
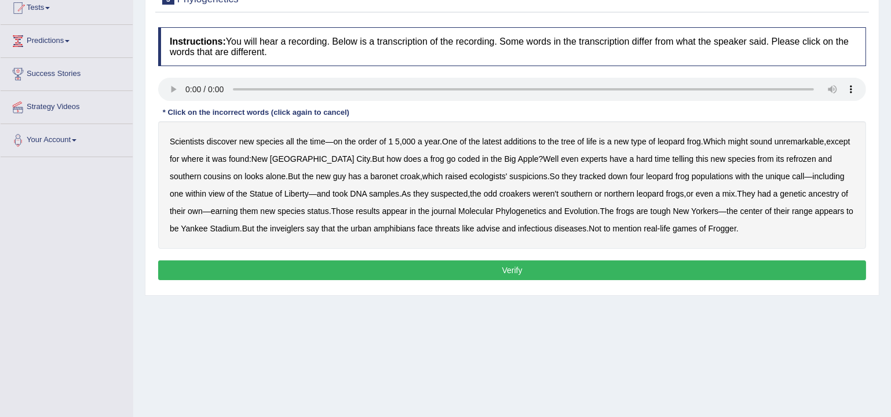
scroll to position [140, 0]
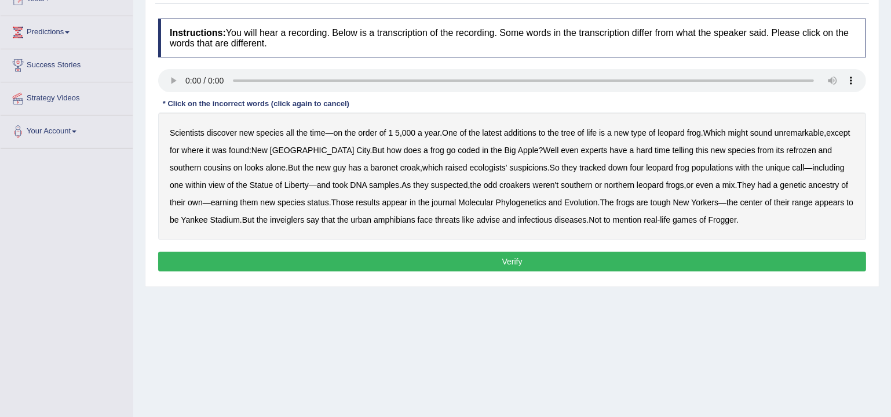
click at [458, 149] on b "coded" at bounding box center [469, 149] width 22 height 9
click at [787, 150] on b "refrozen" at bounding box center [802, 149] width 30 height 9
click at [370, 165] on b "baronet" at bounding box center [383, 167] width 27 height 9
click at [291, 218] on b "inveiglers" at bounding box center [287, 219] width 34 height 9
click at [499, 217] on b "advise" at bounding box center [488, 219] width 23 height 9
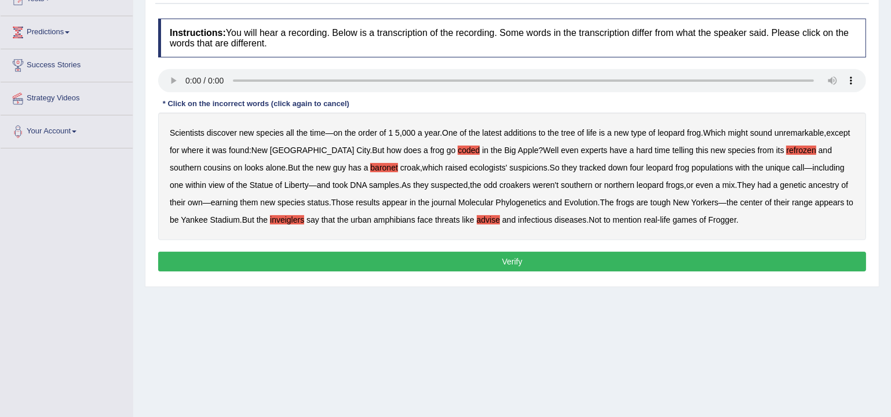
click at [527, 257] on button "Verify" at bounding box center [512, 262] width 708 height 20
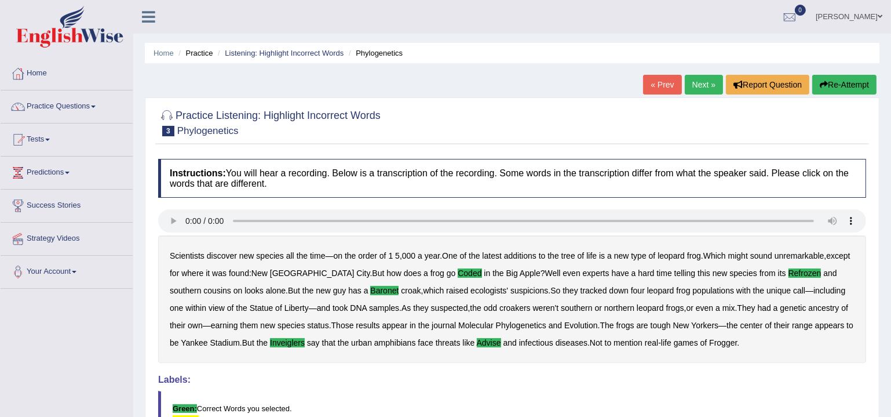
scroll to position [0, 0]
click at [704, 92] on link "Next »" at bounding box center [704, 85] width 38 height 20
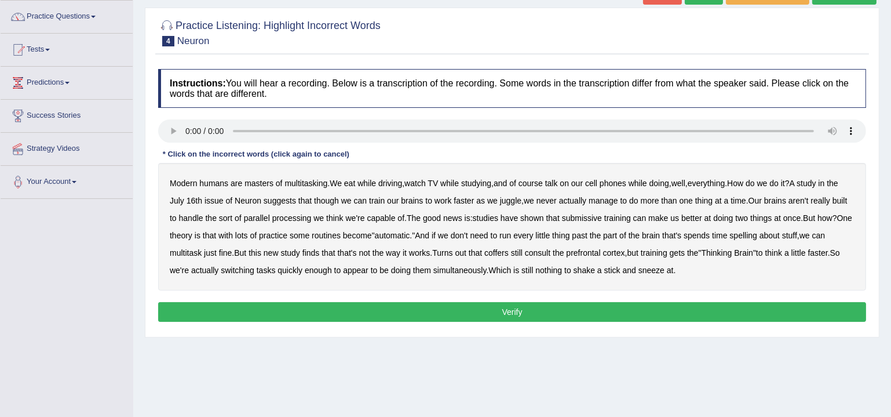
scroll to position [105, 0]
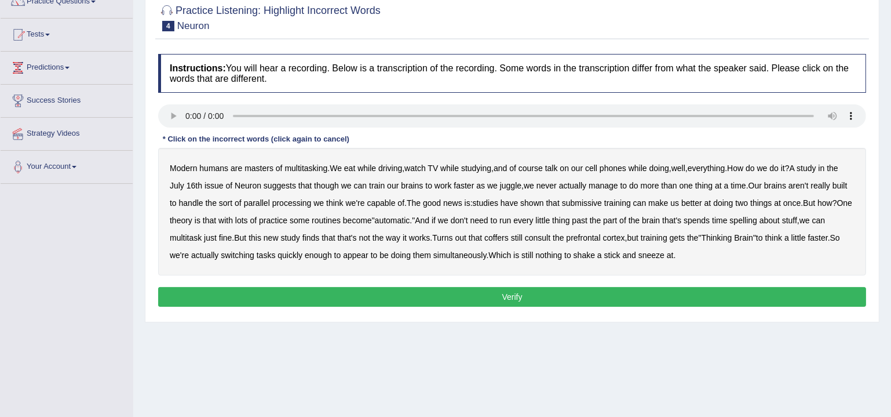
click at [588, 203] on b "submissive" at bounding box center [582, 202] width 40 height 9
click at [501, 236] on b "coffers" at bounding box center [497, 237] width 24 height 9
click at [765, 213] on div "Modern humans are masters of multitasking . We eat while driving , watch TV whi…" at bounding box center [512, 212] width 708 height 128
click at [758, 219] on b "spelling" at bounding box center [743, 220] width 27 height 9
click at [641, 293] on button "Verify" at bounding box center [512, 297] width 708 height 20
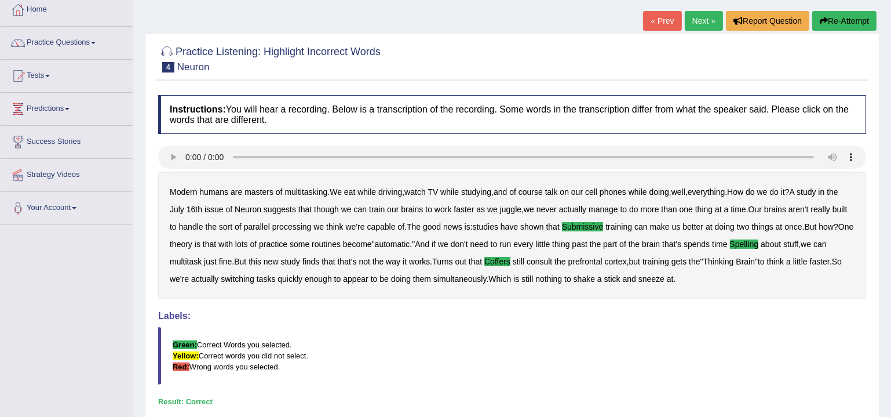
scroll to position [16, 0]
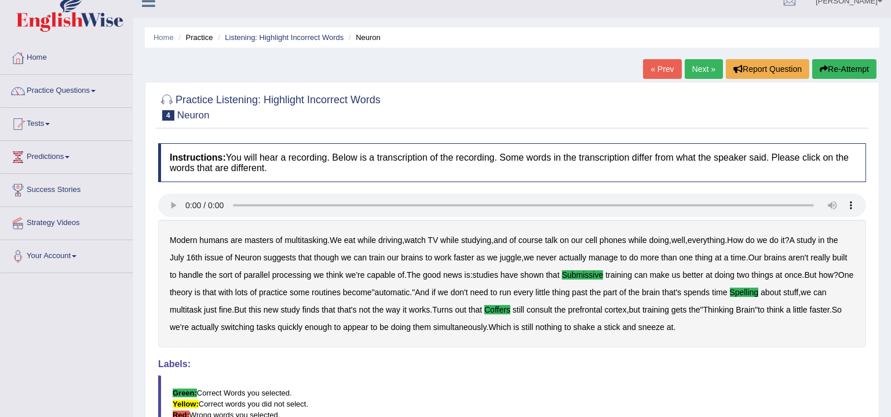
click at [703, 67] on link "Next »" at bounding box center [704, 69] width 38 height 20
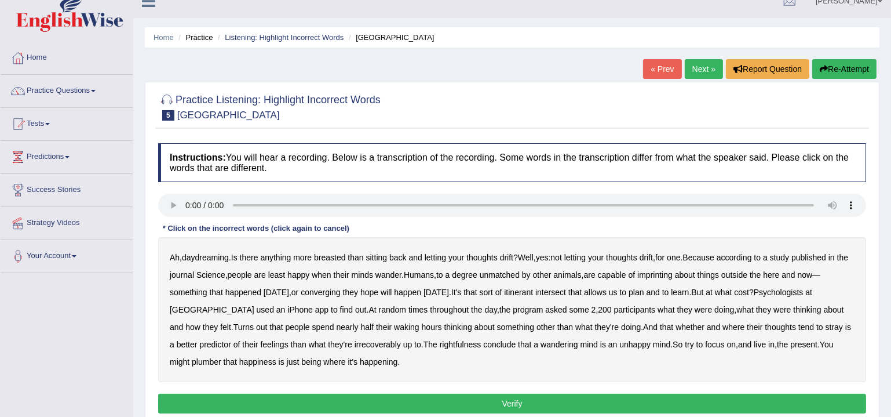
scroll to position [70, 0]
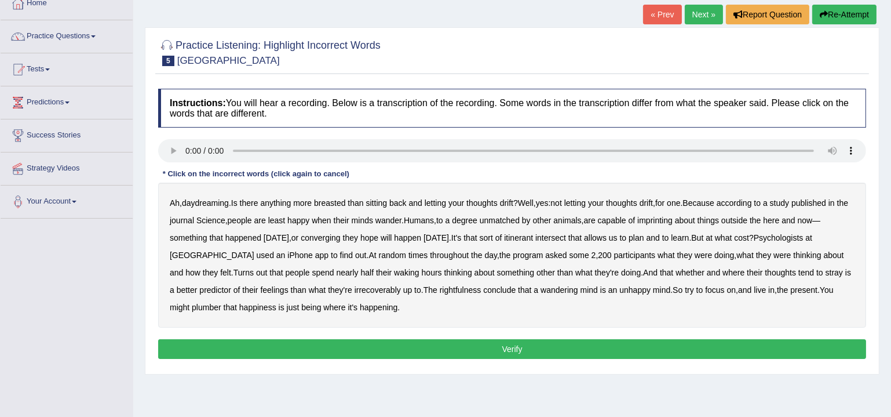
click at [330, 199] on b "breasted" at bounding box center [329, 202] width 31 height 9
click at [663, 221] on b "imprinting" at bounding box center [655, 220] width 35 height 9
click at [328, 235] on b "converging" at bounding box center [321, 237] width 40 height 9
click at [355, 287] on b "irrecoverably" at bounding box center [378, 289] width 46 height 9
click at [440, 287] on b "rightfulness" at bounding box center [461, 289] width 42 height 9
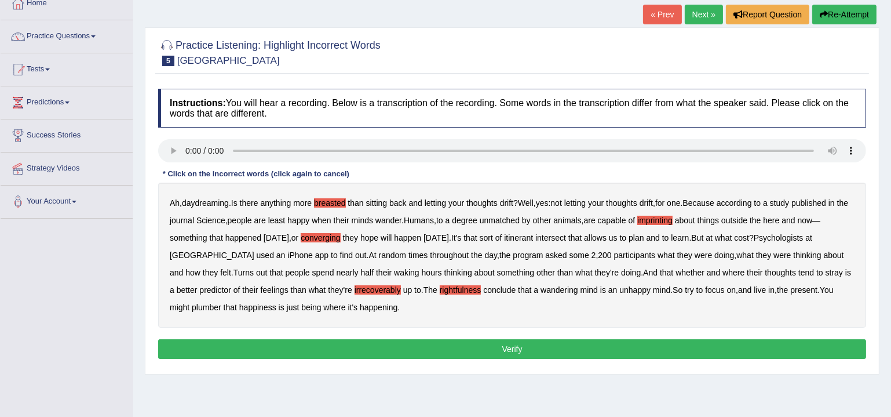
click at [192, 310] on b "plumber" at bounding box center [207, 307] width 30 height 9
click at [511, 344] on button "Verify" at bounding box center [512, 349] width 708 height 20
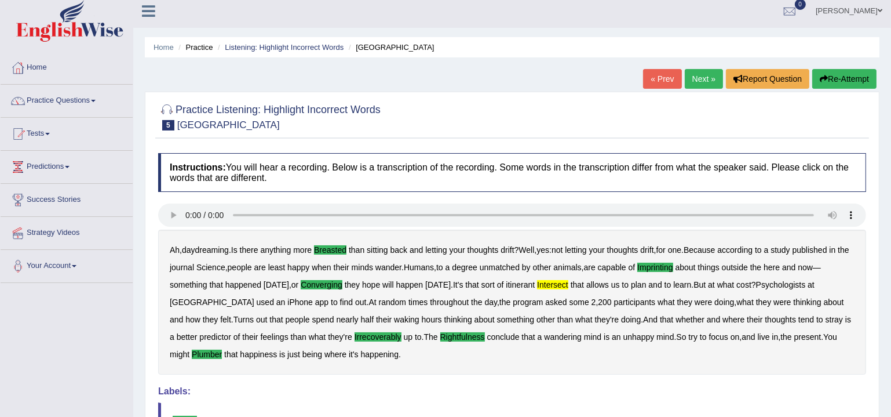
scroll to position [0, 0]
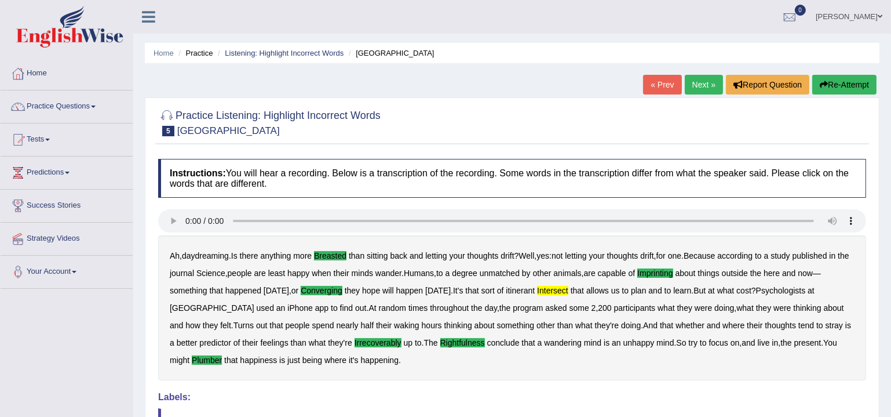
click at [701, 88] on link "Next »" at bounding box center [704, 85] width 38 height 20
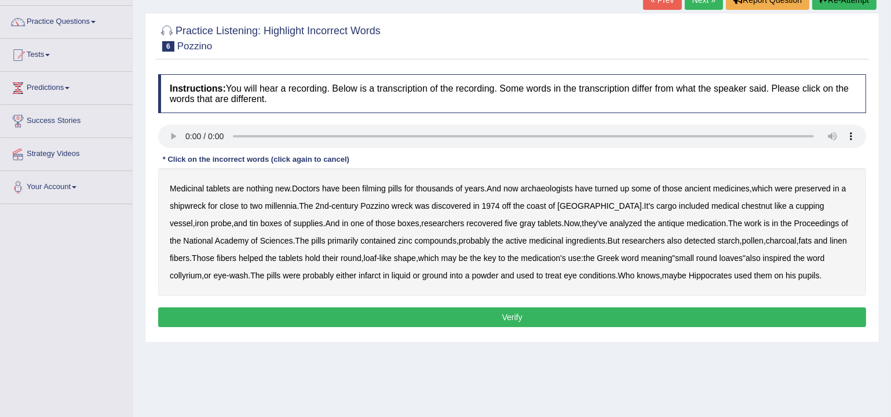
scroll to position [105, 0]
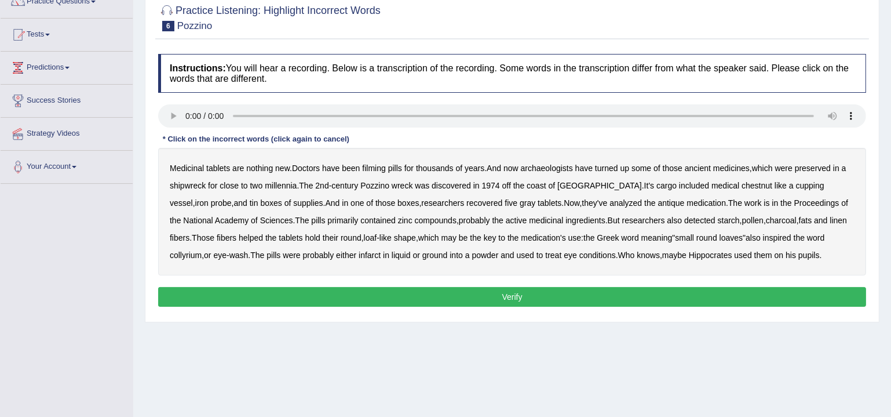
click at [370, 166] on b "filming" at bounding box center [373, 167] width 23 height 9
click at [232, 184] on b "close" at bounding box center [229, 185] width 19 height 9
click at [742, 184] on b "chestnut" at bounding box center [757, 185] width 31 height 9
click at [359, 256] on b "infarct" at bounding box center [370, 254] width 22 height 9
click at [411, 289] on button "Verify" at bounding box center [512, 297] width 708 height 20
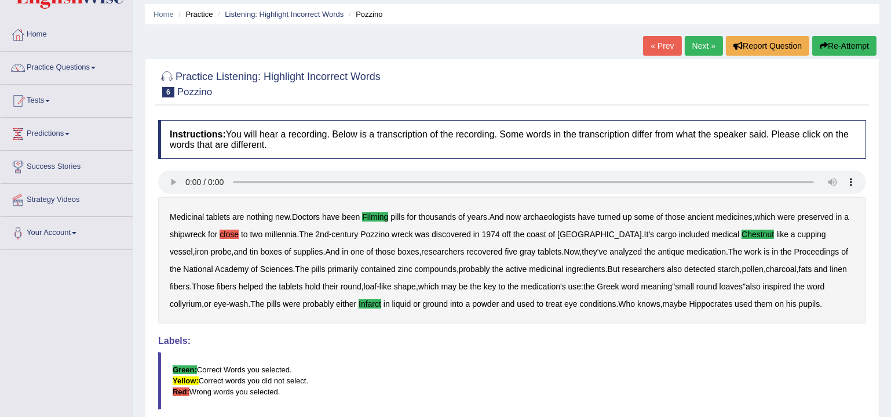
scroll to position [0, 0]
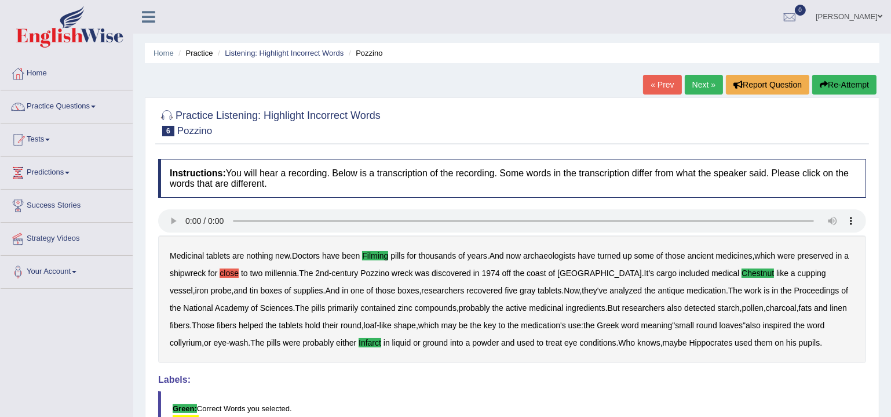
click at [698, 89] on link "Next »" at bounding box center [704, 85] width 38 height 20
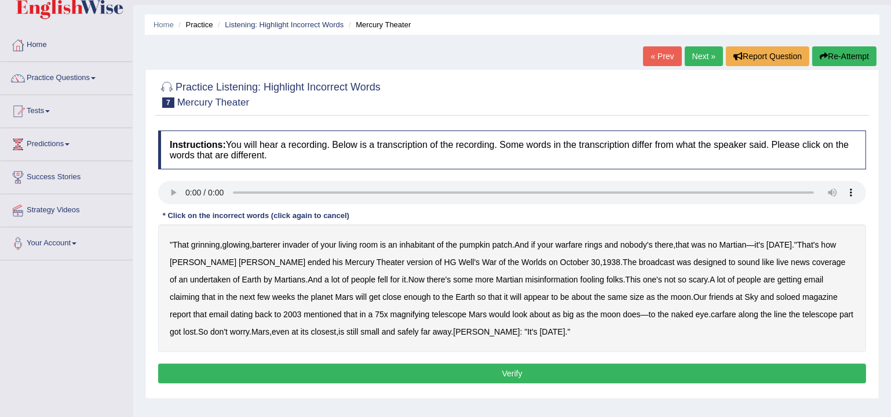
scroll to position [70, 0]
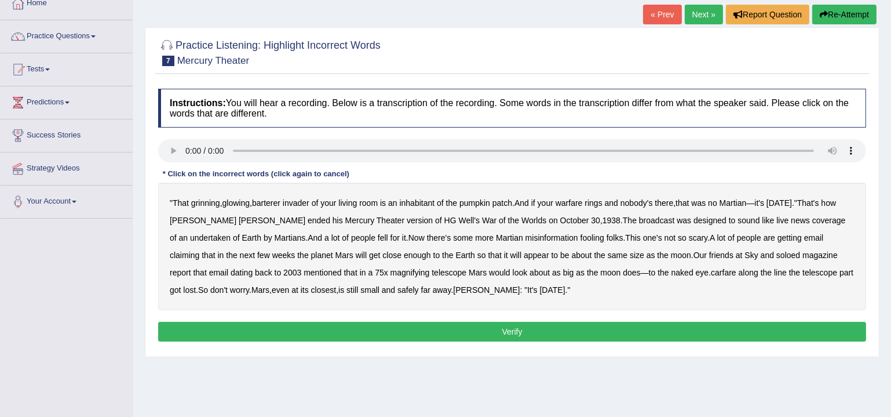
click at [264, 202] on b "barterer" at bounding box center [266, 202] width 28 height 9
click at [569, 203] on b "warfare" at bounding box center [569, 202] width 27 height 9
click at [231, 233] on b "undertaken" at bounding box center [210, 237] width 41 height 9
click at [777, 253] on b "soloed" at bounding box center [789, 254] width 24 height 9
click at [711, 272] on b "carfare" at bounding box center [724, 272] width 26 height 9
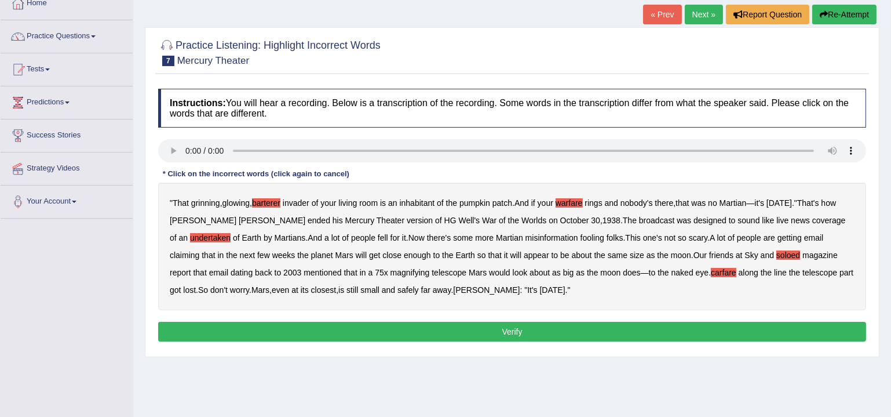
click at [521, 336] on button "Verify" at bounding box center [512, 332] width 708 height 20
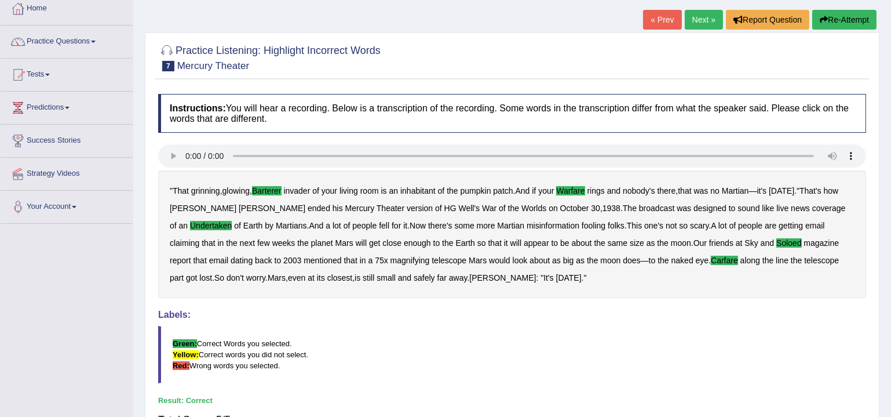
scroll to position [0, 0]
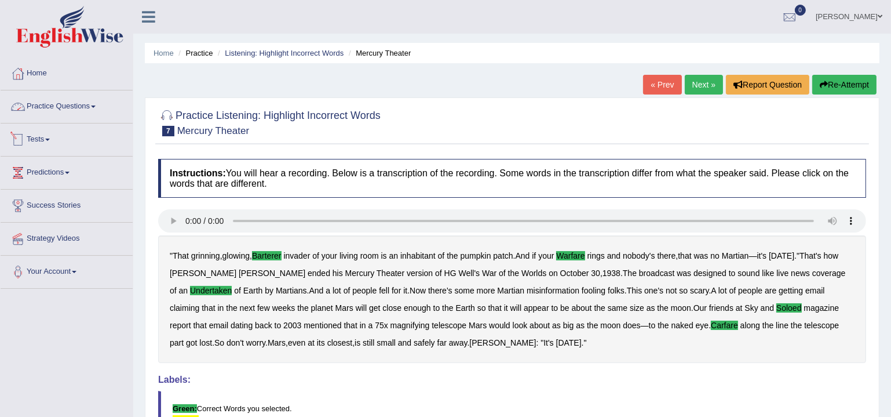
click at [48, 107] on link "Practice Questions" at bounding box center [67, 104] width 132 height 29
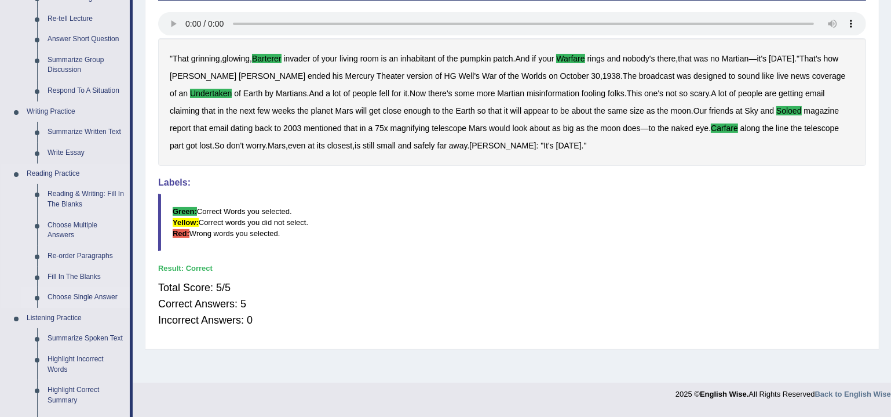
scroll to position [210, 0]
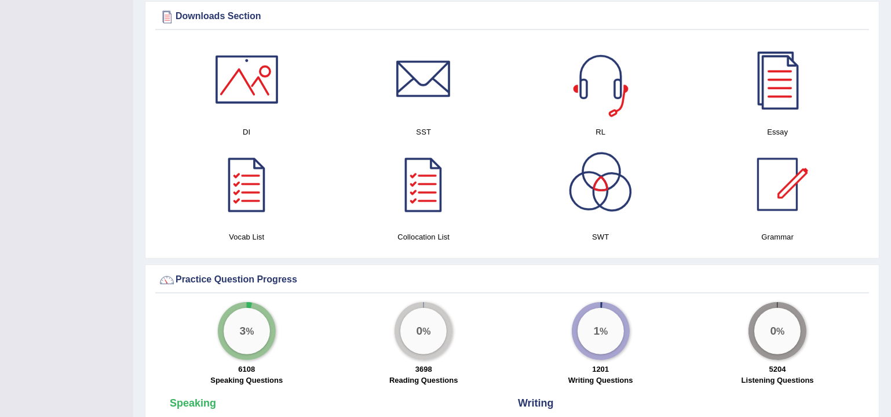
scroll to position [597, 0]
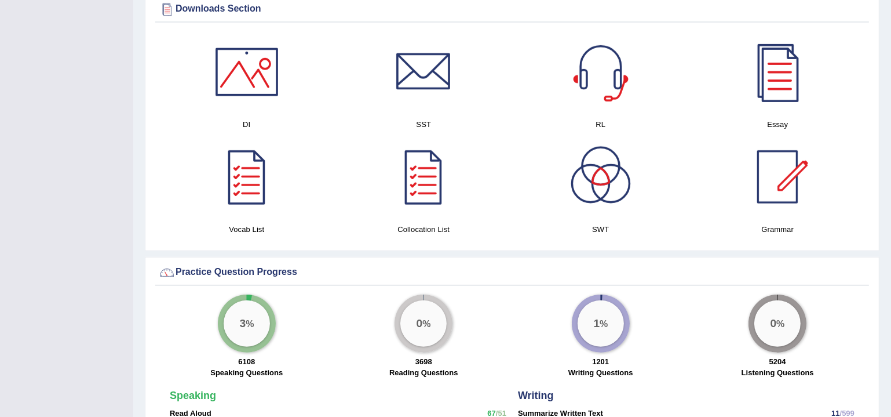
click at [788, 183] on div at bounding box center [777, 176] width 81 height 81
